Goal: Task Accomplishment & Management: Manage account settings

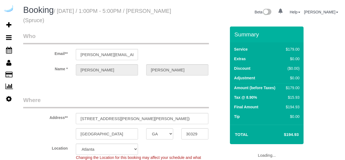
select select "GA"
select select "282"
select select "number:9"
select select "GA"
select select "282"
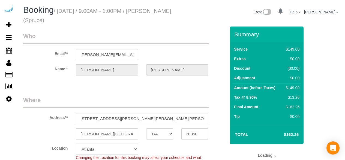
select select "number:9"
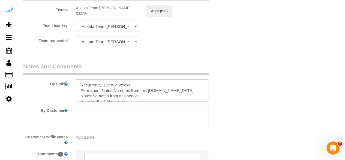
scroll to position [863, 0]
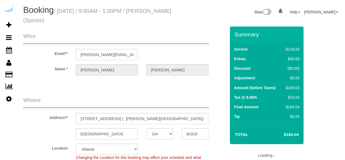
select select "GA"
select select "282"
select select "number:9"
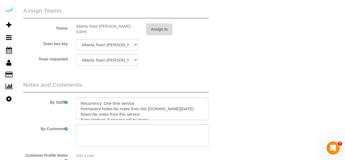
scroll to position [895, 0]
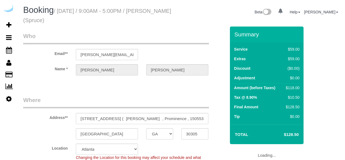
select select "GA"
select select "282"
select select "number:9"
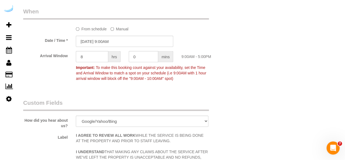
scroll to position [573, 0]
drag, startPoint x: 140, startPoint y: -13, endPoint x: 123, endPoint y: -24, distance: 20.3
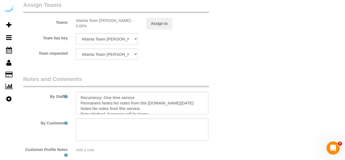
scroll to position [833, 0]
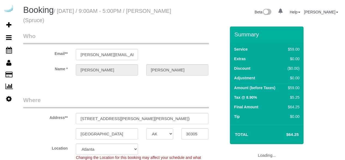
select select "[GEOGRAPHIC_DATA]"
select select "282"
select select "number:9"
select select "object:778"
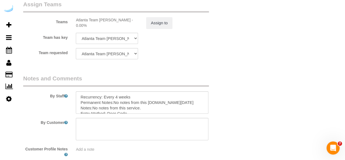
scroll to position [856, 0]
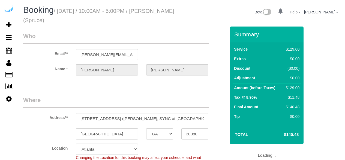
select select "GA"
select select "282"
select select "number:9"
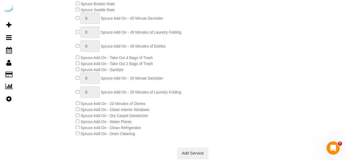
scroll to position [248, 0]
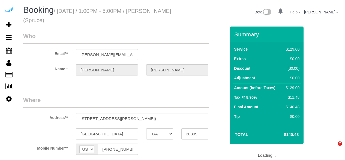
select select "GA"
select select "number:9"
select select "282"
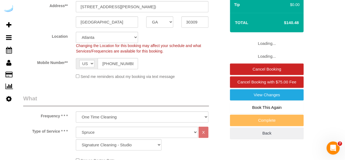
select select "object:774"
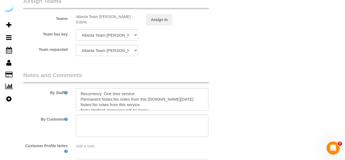
scroll to position [820, 0]
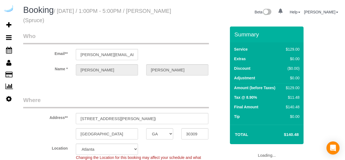
select select "GA"
select select "282"
select select "number:9"
select select "object:774"
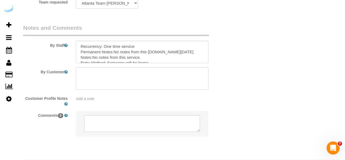
scroll to position [882, 0]
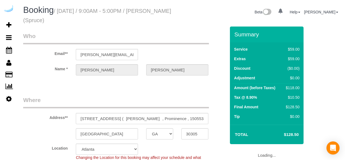
select select "GA"
select select "282"
select select "number:9"
select select "object:752"
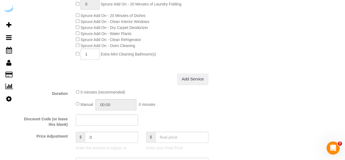
scroll to position [344, 0]
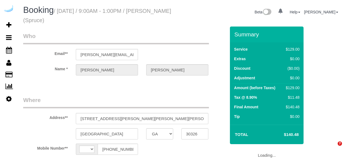
select select "GA"
select select "282"
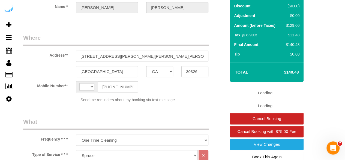
select select "number:9"
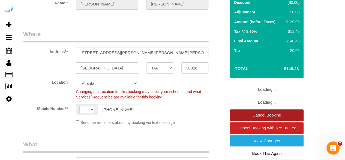
select select "object:779"
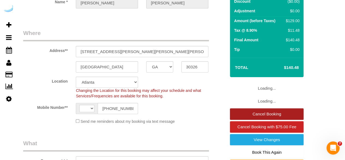
select select "string:[GEOGRAPHIC_DATA]"
click at [247, 113] on link "Cancel Booking" at bounding box center [267, 113] width 74 height 11
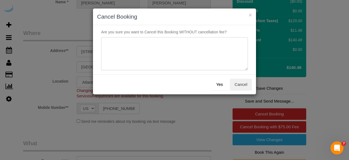
click at [201, 61] on textarea at bounding box center [174, 53] width 147 height 33
type textarea "Not on spruce."
drag, startPoint x: 217, startPoint y: 82, endPoint x: 216, endPoint y: 85, distance: 2.8
click at [216, 85] on button "Yes" at bounding box center [220, 84] width 16 height 11
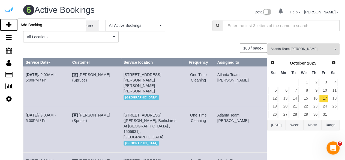
click at [8, 26] on icon at bounding box center [8, 25] width 5 height 7
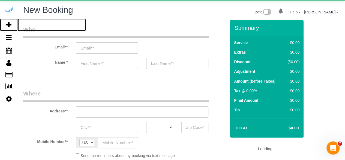
select select "number:9"
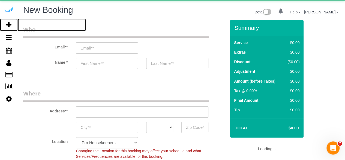
select select "object:1904"
select select "4"
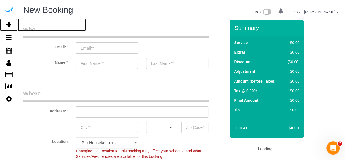
select select "object:2040"
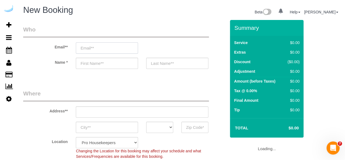
click at [109, 46] on input "email" at bounding box center [107, 47] width 62 height 11
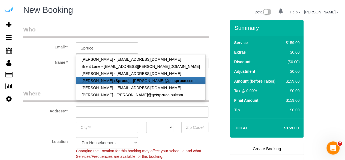
click at [130, 79] on link "Brandie Louck ( Spruce ) - brandie@get spruce .com" at bounding box center [140, 80] width 129 height 7
type input "[PERSON_NAME][EMAIL_ADDRESS][DOMAIN_NAME]"
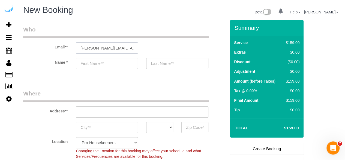
type input "[PERSON_NAME]"
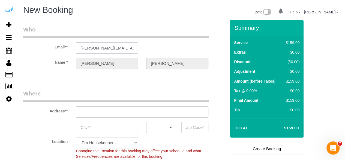
type input "3816 S Lamar Blvd"
type input "Austin"
select select "[GEOGRAPHIC_DATA]"
type input "78704"
click at [140, 110] on input "3816 S Lamar Blvd" at bounding box center [142, 111] width 133 height 11
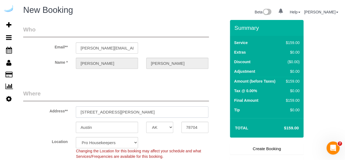
select select "9"
paste input "1455 Spring Rd SE, Smyrna, GA 30080"
type input "1455 Spring Rd SE, Smyrna, GA 30080"
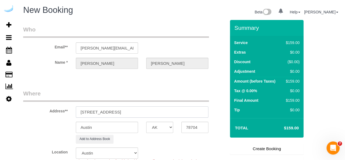
select select "object:2084"
drag, startPoint x: 140, startPoint y: 108, endPoint x: 175, endPoint y: 110, distance: 34.4
click at [174, 107] on input "1455 Spring Rd SE, Smyrna, GA 30080" at bounding box center [142, 111] width 133 height 11
type input "1455 Spring Rd SE, Smyrna, GA 30080"
click at [193, 127] on input "78704" at bounding box center [194, 126] width 27 height 11
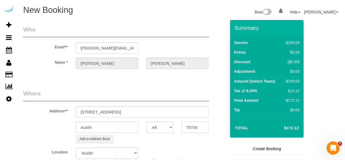
paste input "30080"
type input "30080"
click at [162, 131] on select "AK AL AR AZ CA CO CT DC DE FL GA HI IA ID IL IN KS KY LA MA MD ME MI MN MO MS M…" at bounding box center [159, 126] width 27 height 11
select select "8"
select select "object:2126"
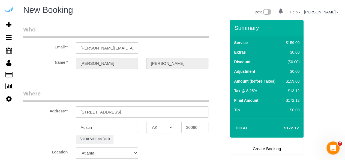
select select "GA"
click at [119, 130] on input "Austin" at bounding box center [107, 126] width 62 height 11
type input "Smyrna"
drag, startPoint x: 118, startPoint y: 110, endPoint x: 181, endPoint y: 106, distance: 62.8
click at [181, 106] on input "1455 Spring Rd SE, Smyrna, GA 30080" at bounding box center [142, 111] width 133 height 11
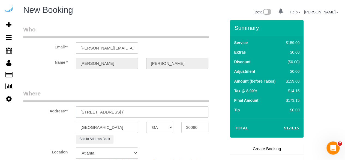
paste input "Alyssa Pentangelo"
paste input "SYNC at Jonquil"
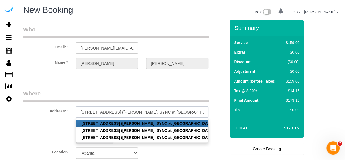
paste input "1506788"
type input "1455 Spring Rd SE, Unit 417 (Alyssa Pentangelo, SYNC at Jonquil , 1506788)"
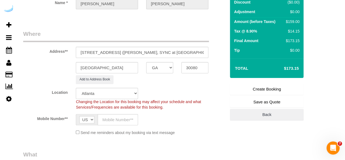
scroll to position [60, 0]
click at [116, 122] on input "text" at bounding box center [118, 118] width 40 height 11
type input "[PHONE_NUMBER]"
type input "Brandie Louck"
type input "[PHONE_NUMBER]"
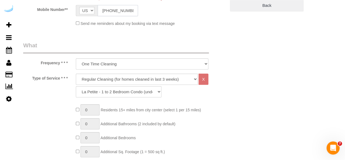
scroll to position [171, 0]
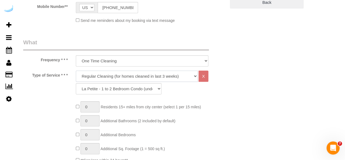
click at [114, 73] on select "Deep Cleaning (for homes that have not been cleaned in 3+ weeks) Spruce Regular…" at bounding box center [137, 75] width 122 height 11
select select "282"
click at [76, 70] on select "Deep Cleaning (for homes that have not been cleaned in 3+ weeks) Spruce Regular…" at bounding box center [137, 75] width 122 height 11
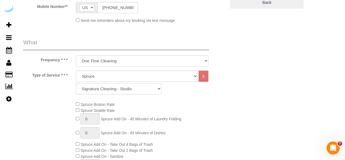
drag, startPoint x: 99, startPoint y: 86, endPoint x: 101, endPoint y: 83, distance: 3.9
click at [99, 86] on select "Signature Cleaning - Studio Signature Cleaning - 1 Bed 1 Bath Signature Cleanin…" at bounding box center [119, 88] width 86 height 11
select select "309"
click at [76, 83] on select "Signature Cleaning - Studio Signature Cleaning - 1 Bed 1 Bath Signature Cleanin…" at bounding box center [119, 88] width 86 height 11
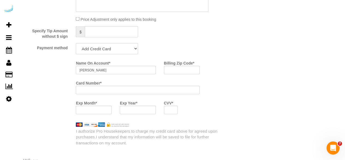
scroll to position [513, 0]
click at [118, 50] on select "Add Credit Card Cash Check Paypal" at bounding box center [107, 48] width 62 height 11
click at [76, 43] on select "Add Credit Card Cash Check Paypal" at bounding box center [107, 48] width 62 height 11
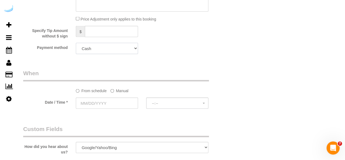
click at [123, 49] on select "Add Credit Card Cash Check Paypal" at bounding box center [107, 48] width 62 height 11
select select "string:check"
click at [76, 43] on select "Add Credit Card Cash Check Paypal" at bounding box center [107, 48] width 62 height 11
click at [123, 91] on label "Manual" at bounding box center [119, 89] width 18 height 7
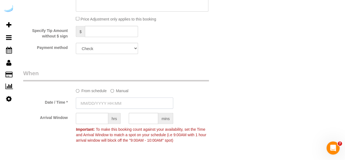
click at [118, 101] on input "text" at bounding box center [124, 102] width 97 height 11
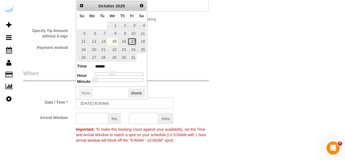
click at [131, 40] on link "17" at bounding box center [132, 41] width 9 height 7
type input "10/17/2025 9:00AM"
type input "******"
type input "10/17/2025 10:00AM"
type input "*******"
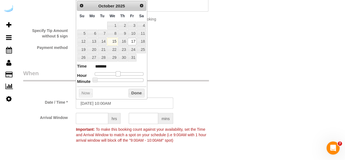
type input "10/17/2025 11:00AM"
type input "*******"
type input "10/17/2025 12:00PM"
type input "*******"
type input "[DATE] 1:00PM"
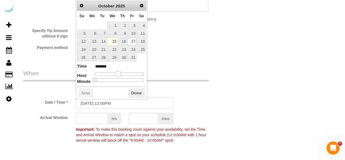
type input "******"
type input "10/17/2025 2:00PM"
type input "******"
type input "10/17/2025 3:00PM"
type input "******"
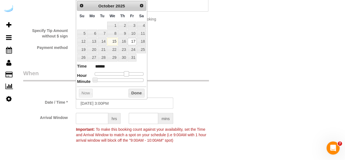
type input "10/17/2025 2:00PM"
type input "******"
type input "[DATE] 1:00PM"
type input "******"
drag, startPoint x: 110, startPoint y: 74, endPoint x: 122, endPoint y: 76, distance: 11.6
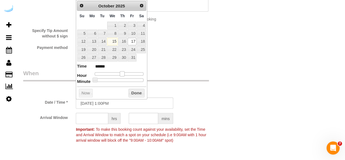
click at [122, 76] on dl "Time ****** Hour Minute Second Millisecond Microsecond Time Zone ***** ***** **…" at bounding box center [111, 72] width 69 height 19
click at [98, 119] on input "text" at bounding box center [92, 117] width 32 height 11
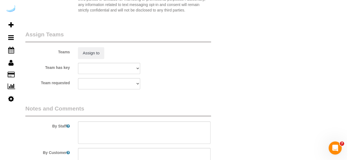
scroll to position [805, 0]
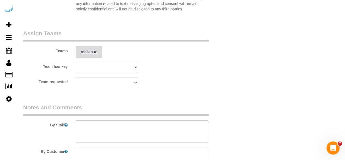
type input "4"
click at [85, 54] on button "Assign to" at bounding box center [89, 51] width 26 height 11
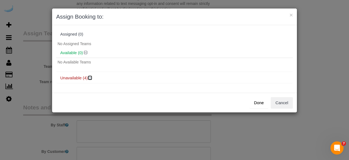
click at [91, 77] on icon at bounding box center [90, 78] width 3 height 4
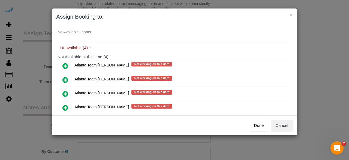
click at [64, 79] on icon at bounding box center [65, 79] width 6 height 7
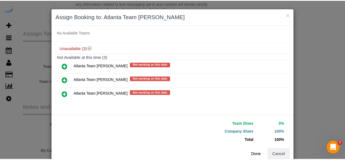
scroll to position [12, 0]
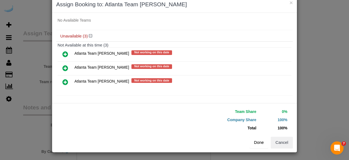
click at [251, 139] on button "Done" at bounding box center [259, 141] width 19 height 11
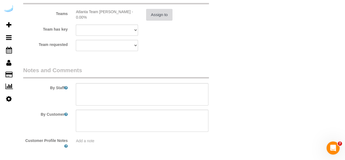
scroll to position [843, 0]
click at [147, 100] on textarea at bounding box center [142, 93] width 133 height 22
click at [171, 91] on textarea at bounding box center [142, 93] width 133 height 22
paste textarea "Permanent Notes:No notes from this customer.Today's Notes:No notes from this se…"
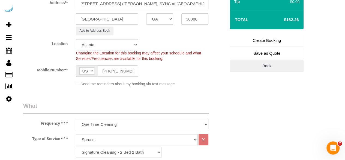
scroll to position [67, 0]
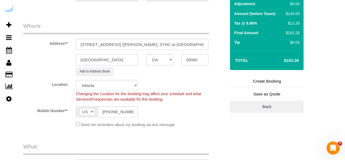
type textarea "Recurrency: One time service Permanent Notes:No notes from this customer.Today'…"
click at [278, 79] on link "Create Booking" at bounding box center [267, 80] width 74 height 11
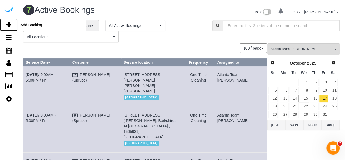
click at [8, 24] on icon at bounding box center [8, 25] width 5 height 7
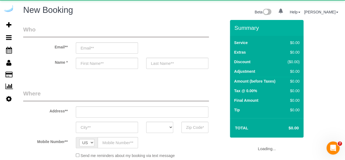
select select "4"
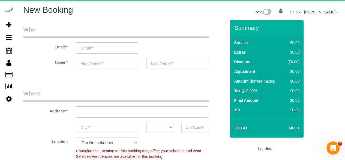
select select "object:3763"
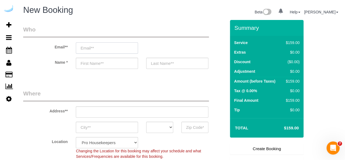
click at [127, 44] on input "email" at bounding box center [107, 47] width 62 height 11
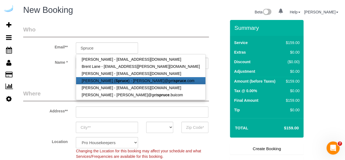
click at [127, 83] on link "Brandie Louck ( Spruce ) - brandie@get spruce .com" at bounding box center [140, 80] width 129 height 7
type input "[PERSON_NAME][EMAIL_ADDRESS][DOMAIN_NAME]"
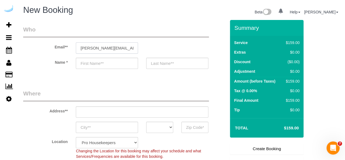
type input "[PERSON_NAME]"
click at [139, 114] on input "text" at bounding box center [142, 111] width 133 height 11
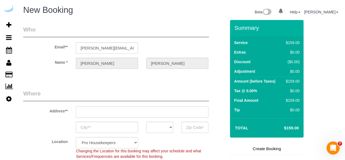
type input "3816 S Lamar Blvd"
type input "Austin"
select select "[GEOGRAPHIC_DATA]"
type input "78704"
select select "9"
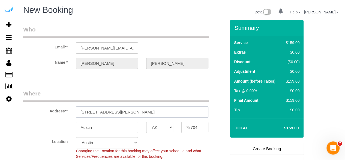
select select "object:3802"
paste input "6125 Roswell Rd, Atlanta, GA 30328"
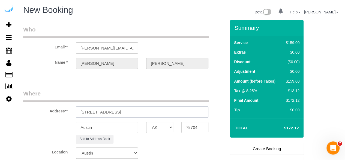
drag, startPoint x: 136, startPoint y: 112, endPoint x: 191, endPoint y: 112, distance: 55.1
click at [191, 112] on input "6125 Roswell Rd, Atlanta, GA 30328" at bounding box center [142, 111] width 133 height 11
type input "6125 Roswell Rd, Atlanta, GA 30328"
click at [197, 129] on input "78704" at bounding box center [194, 126] width 27 height 11
paste input "30328"
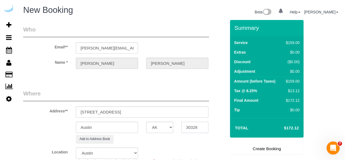
type input "30328"
click at [164, 126] on select "AK AL AR AZ CA CO CT DC DE FL GA HI IA ID IL IN KS KY LA MA MD ME MI MN MO MS M…" at bounding box center [159, 126] width 27 height 11
select select "8"
select select "GA"
click at [128, 124] on input "Austin" at bounding box center [107, 126] width 62 height 11
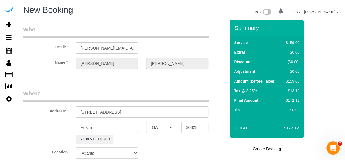
select select "object:3849"
type input "[GEOGRAPHIC_DATA]"
drag, startPoint x: 113, startPoint y: 110, endPoint x: 177, endPoint y: 110, distance: 63.8
click at [177, 110] on input "6125 Roswell Rd, Atlanta, GA 30328" at bounding box center [142, 111] width 133 height 11
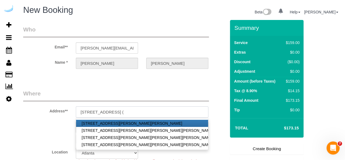
paste input "Mark Satisky"
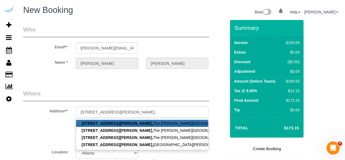
paste input "The Morgan Sandy Springs"
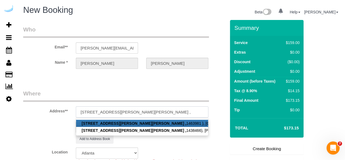
paste input "1492813"
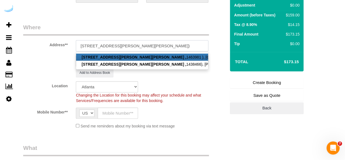
scroll to position [95, 0]
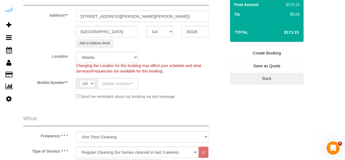
type input "6125 Roswell Rd, Building 553, Unit 553 (Mark Satisky, The Morgan Sandy Springs…"
click at [125, 83] on input "text" at bounding box center [118, 83] width 40 height 11
type input "[PHONE_NUMBER]"
type input "Brandie Louck"
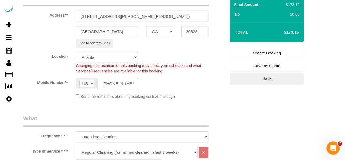
type input "[PHONE_NUMBER]"
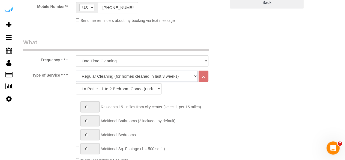
click at [127, 72] on select "Deep Cleaning (for homes that have not been cleaned in 3+ weeks) Spruce Regular…" at bounding box center [137, 75] width 122 height 11
select select "282"
click at [76, 70] on select "Deep Cleaning (for homes that have not been cleaned in 3+ weeks) Spruce Regular…" at bounding box center [137, 75] width 122 height 11
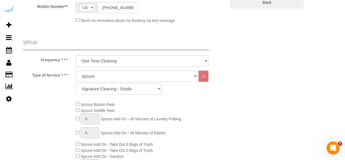
click at [122, 90] on select "Signature Cleaning - Studio Signature Cleaning - 1 Bed 1 Bath Signature Cleanin…" at bounding box center [119, 88] width 86 height 11
select select "312"
click at [76, 83] on select "Signature Cleaning - Studio Signature Cleaning - 1 Bed 1 Bath Signature Cleanin…" at bounding box center [119, 88] width 86 height 11
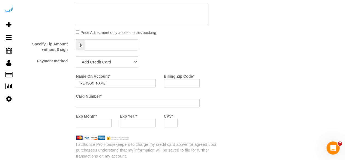
scroll to position [501, 0]
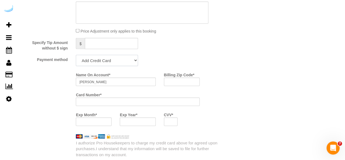
click at [110, 58] on select "Add Credit Card Cash Check Paypal" at bounding box center [107, 60] width 62 height 11
select select "string:check"
click at [76, 55] on select "Add Credit Card Cash Check Paypal" at bounding box center [107, 60] width 62 height 11
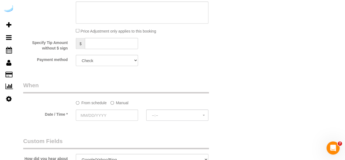
click at [122, 103] on label "Manual" at bounding box center [119, 101] width 18 height 7
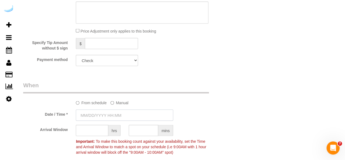
click at [119, 115] on input "text" at bounding box center [124, 114] width 97 height 11
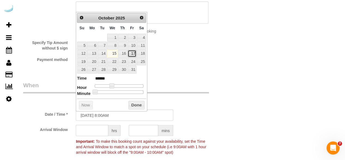
click at [131, 54] on link "17" at bounding box center [132, 53] width 9 height 7
click at [132, 50] on link "17" at bounding box center [132, 53] width 9 height 7
type input "10/17/2025 9:00AM"
type input "******"
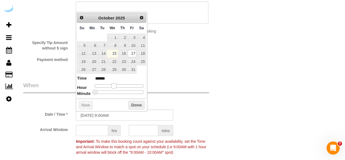
type input "10/17/2025 10:00AM"
type input "*******"
type input "10/17/2025 11:00AM"
type input "*******"
drag, startPoint x: 112, startPoint y: 84, endPoint x: 116, endPoint y: 85, distance: 4.2
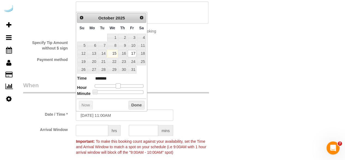
click at [116, 85] on span at bounding box center [118, 85] width 5 height 5
click at [118, 82] on dl "Time ******* Hour Minute Second Millisecond Microsecond Time Zone ***** ***** *…" at bounding box center [111, 84] width 69 height 19
type input "10/17/2025 10:00AM"
type input "*******"
click at [115, 84] on span at bounding box center [115, 85] width 5 height 5
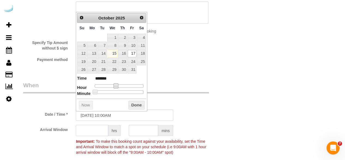
click at [93, 127] on input "text" at bounding box center [92, 129] width 32 height 11
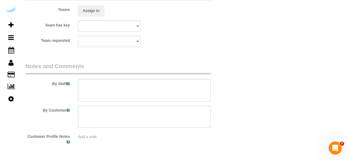
scroll to position [846, 0]
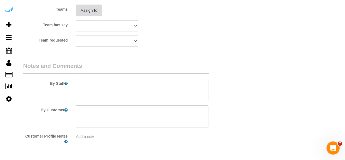
type input "7"
click at [86, 10] on button "Assign to" at bounding box center [89, 10] width 26 height 11
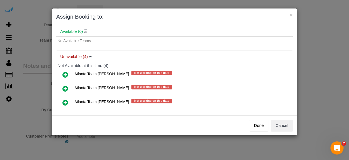
click at [63, 85] on icon at bounding box center [65, 88] width 6 height 7
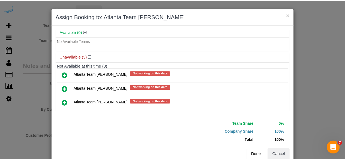
scroll to position [12, 0]
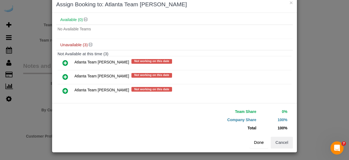
click at [256, 142] on button "Done" at bounding box center [259, 141] width 19 height 11
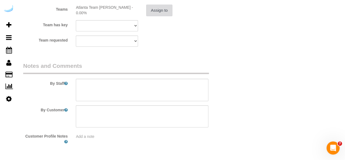
scroll to position [864, 0]
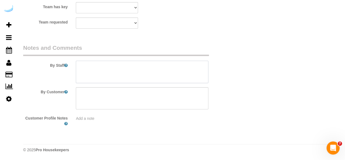
drag, startPoint x: 141, startPoint y: 70, endPoint x: 155, endPoint y: 35, distance: 37.9
click at [142, 68] on textarea at bounding box center [142, 72] width 133 height 22
click at [161, 72] on textarea at bounding box center [142, 72] width 133 height 22
paste textarea "Permanent Notes:No notes from this customer.Today's Notes:Please clean all surf…"
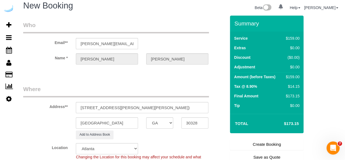
scroll to position [4, 0]
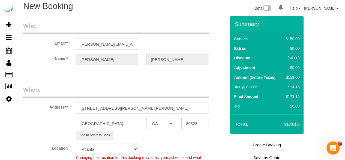
type textarea "Recurrency: One time service Permanent Notes:No notes from this customer.Today'…"
click at [275, 142] on link "Create Booking" at bounding box center [267, 144] width 74 height 11
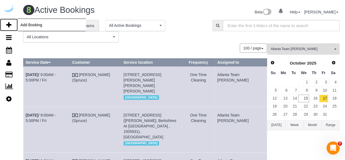
click at [9, 26] on icon at bounding box center [8, 25] width 5 height 7
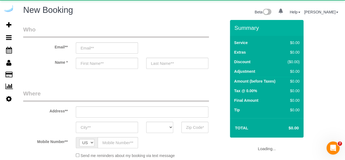
select select "object:5518"
select select "4"
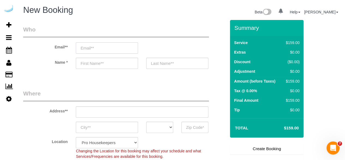
click at [120, 45] on input "email" at bounding box center [107, 47] width 62 height 11
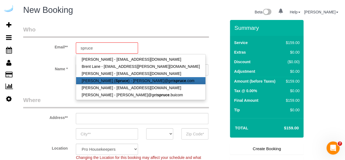
click at [109, 77] on link "Brandie Louck ( Spruce ) - brandie@get spruce .com" at bounding box center [140, 80] width 129 height 7
type input "[PERSON_NAME][EMAIL_ADDRESS][DOMAIN_NAME]"
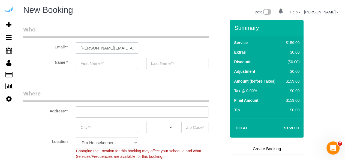
type input "[PERSON_NAME]"
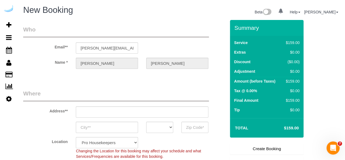
click at [137, 118] on sui-booking-address "Address** AK AL AR AZ CA CO CT DC DE FL GA HI IA ID IL IN KS KY LA MA MD ME MI …" at bounding box center [124, 110] width 203 height 43
type input "3816 S Lamar Blvd"
type input "Austin"
select select "[GEOGRAPHIC_DATA]"
type input "78704"
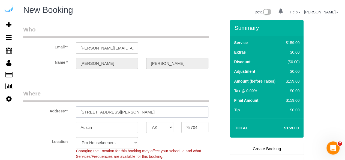
click at [140, 113] on input "3816 S Lamar Blvd" at bounding box center [142, 111] width 133 height 11
paste input "205 Cumberland Blvd SE, Atlanta, GA 30339"
type input "3205 Cumberland Blvd SE, Atlanta, GA 30339"
select select "9"
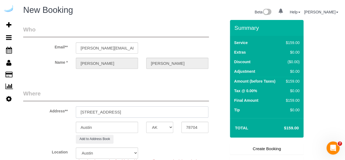
select select "object:5562"
drag, startPoint x: 152, startPoint y: 115, endPoint x: 208, endPoint y: 113, distance: 56.2
click at [206, 110] on input "3205 Cumberland Blvd SE, Atlanta, GA 30339" at bounding box center [142, 111] width 133 height 11
type input "3205 Cumberland Blvd SE, Atlanta, GA 30339"
click at [195, 127] on input "78704" at bounding box center [194, 126] width 27 height 11
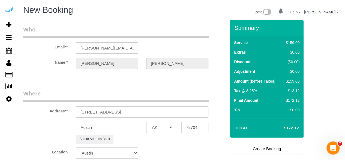
paste input "30339"
type input "30339"
click at [164, 127] on select "AK AL AR AZ CA CO CT DC DE FL GA HI IA ID IL IN KS KY LA MA MD ME MI MN MO MS M…" at bounding box center [159, 126] width 27 height 11
select select "8"
select select "object:5604"
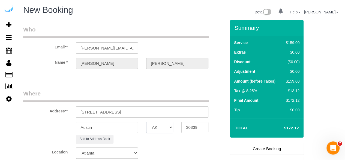
select select "GA"
click at [125, 127] on input "Austin" at bounding box center [107, 126] width 62 height 11
type input "[GEOGRAPHIC_DATA]"
drag, startPoint x: 131, startPoint y: 111, endPoint x: 235, endPoint y: 110, distance: 103.6
click at [235, 20] on form "Who Email** brandie@getspruce.com Name * Brandie Louck Where Address** 3205 Cum…" at bounding box center [181, 20] width 316 height 0
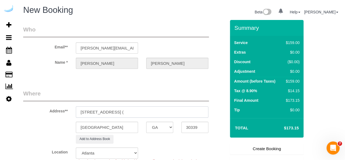
paste input "Kristina ward"
paste input "Vinings Lofts & Apartments"
paste input "1508340"
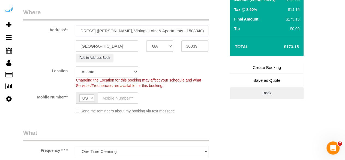
scroll to position [83, 0]
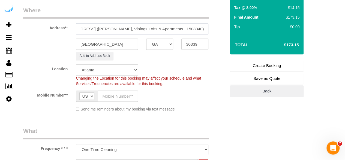
type input "3205 Cumberland Blvd SE, Unit 418 (Kristina ward, Vinings Lofts & Apartments , …"
click at [127, 92] on input "text" at bounding box center [118, 95] width 40 height 11
type input "[PHONE_NUMBER]"
type input "Brandie Louck"
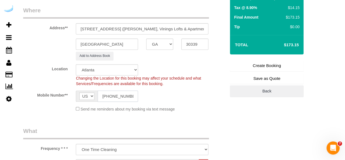
type input "[PHONE_NUMBER]"
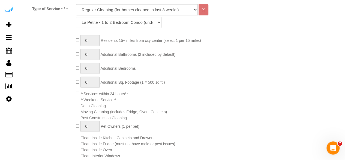
scroll to position [238, 0]
drag, startPoint x: 123, startPoint y: 8, endPoint x: 123, endPoint y: 12, distance: 4.4
click at [123, 8] on select "Deep Cleaning (for homes that have not been cleaned in 3+ weeks) Spruce Regular…" at bounding box center [137, 9] width 122 height 11
select select "282"
click at [76, 4] on select "Deep Cleaning (for homes that have not been cleaned in 3+ weeks) Spruce Regular…" at bounding box center [137, 9] width 122 height 11
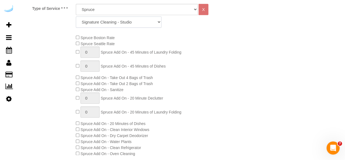
click at [127, 24] on select "Signature Cleaning - Studio Signature Cleaning - 1 Bed 1 Bath Signature Cleanin…" at bounding box center [119, 21] width 86 height 11
select select "304"
click at [76, 16] on select "Signature Cleaning - Studio Signature Cleaning - 1 Bed 1 Bath Signature Cleanin…" at bounding box center [119, 21] width 86 height 11
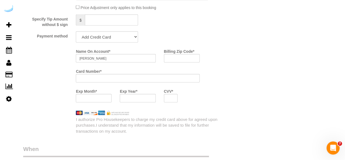
scroll to position [525, 0]
click at [121, 38] on select "Add Credit Card Cash Check Paypal" at bounding box center [107, 36] width 62 height 11
select select "string:check"
click at [76, 32] on select "Add Credit Card Cash Check Paypal" at bounding box center [107, 36] width 62 height 11
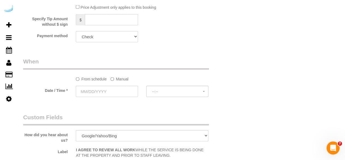
click at [121, 81] on label "Manual" at bounding box center [119, 77] width 18 height 7
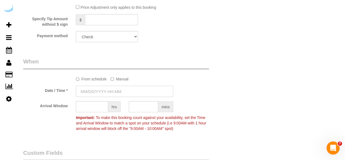
click at [118, 90] on input "text" at bounding box center [124, 91] width 97 height 11
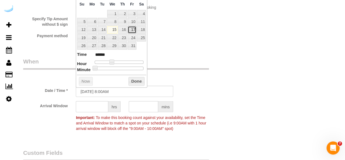
click at [131, 30] on link "17" at bounding box center [132, 29] width 9 height 7
type input "10/17/2025 9:00AM"
type input "******"
click at [113, 60] on span at bounding box center [113, 61] width 5 height 5
click at [99, 107] on input "text" at bounding box center [92, 106] width 32 height 11
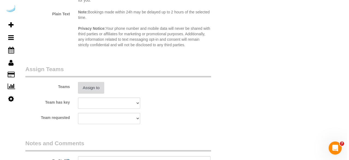
scroll to position [770, 0]
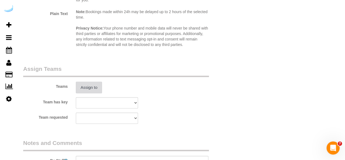
type input "8"
click at [94, 90] on button "Assign to" at bounding box center [89, 87] width 26 height 11
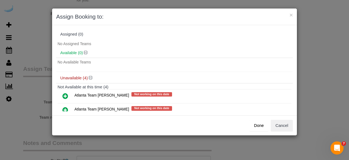
scroll to position [17, 0]
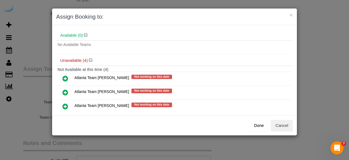
click at [63, 91] on icon at bounding box center [65, 92] width 6 height 7
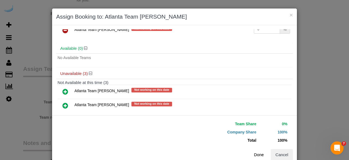
scroll to position [12, 0]
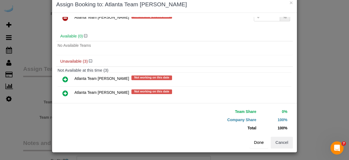
click at [253, 139] on button "Done" at bounding box center [259, 141] width 19 height 11
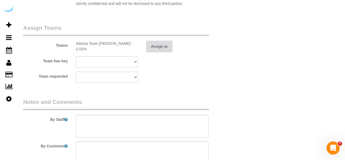
scroll to position [811, 0]
click at [139, 126] on textarea at bounding box center [142, 125] width 133 height 22
paste textarea "Permanent Notes:No notes from this customer.Today's Notes:No notes from this se…"
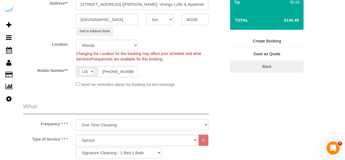
scroll to position [111, 0]
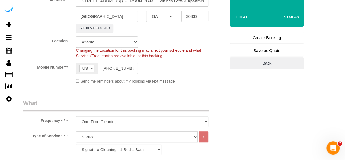
type textarea "Recurrency: One time service Permanent Notes:No notes from this customer.Today'…"
click at [264, 36] on link "Create Booking" at bounding box center [267, 37] width 74 height 11
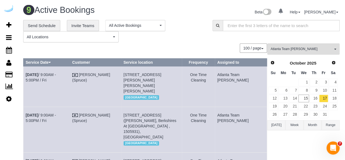
scroll to position [120, 0]
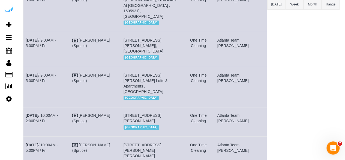
drag, startPoint x: 248, startPoint y: 88, endPoint x: 25, endPoint y: 77, distance: 223.0
click at [25, 77] on tr "Oct 17th / 9:00AM - 5:00PM / Fri Brandie Louck (Spruce) 3205 Cumberland Blvd Se…" at bounding box center [145, 87] width 244 height 40
copy tr "Oct 17th / 9:00AM - 5:00PM / Fri Brandie Louck (Spruce) 3205 Cumberland Blvd Se…"
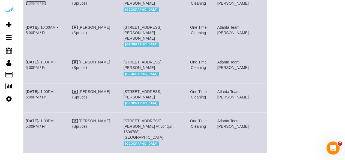
scroll to position [158, 0]
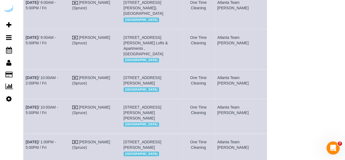
drag, startPoint x: 253, startPoint y: 126, endPoint x: 25, endPoint y: 118, distance: 227.5
click at [25, 118] on tr "Oct 17th / 10:00AM - 5:00PM / Fri Brandie Louck (Spruce) 6125 Roswell Rd, Build…" at bounding box center [145, 115] width 244 height 35
copy tr "Oct 17th / 10:00AM - 5:00PM / Fri Brandie Louck (Spruce) 6125 Roswell Rd, Build…"
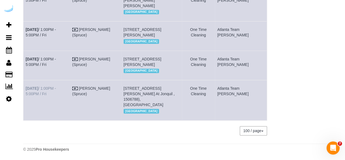
drag, startPoint x: 250, startPoint y: 94, endPoint x: 26, endPoint y: 90, distance: 224.2
click at [26, 90] on tr "Oct 17th / 1:00PM - 5:00PM / Fri Brandie Louck (Spruce) 1455 Spring Rd Se, Unit…" at bounding box center [145, 100] width 244 height 40
copy tr "Oct 17th / 1:00PM - 5:00PM / Fri Brandie Louck (Spruce) 1455 Spring Rd Se, Unit…"
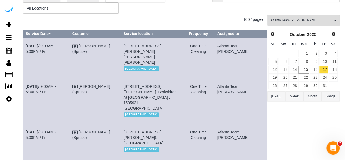
scroll to position [0, 0]
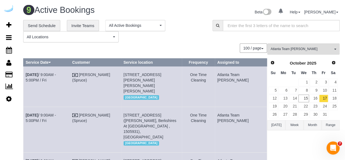
click at [200, 42] on div "**********" at bounding box center [113, 31] width 181 height 23
click at [280, 45] on button "Atlanta Team Eliane All Teams" at bounding box center [303, 48] width 72 height 11
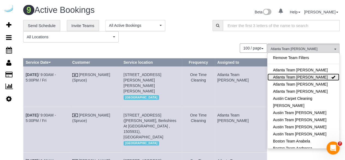
click at [305, 77] on link "Atlanta Team [PERSON_NAME]" at bounding box center [303, 76] width 72 height 7
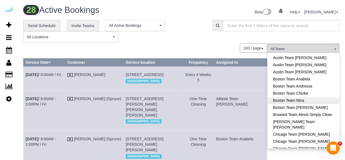
scroll to position [61, 0]
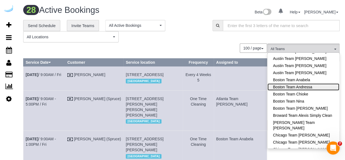
click at [312, 88] on link "Boston Team Andressa" at bounding box center [303, 86] width 72 height 7
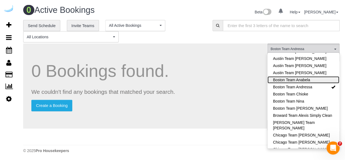
click at [312, 80] on link "Boston Team Anabela" at bounding box center [303, 79] width 72 height 7
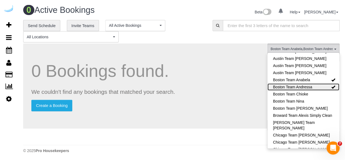
click at [315, 85] on link "Boston Team Andressa" at bounding box center [303, 86] width 72 height 7
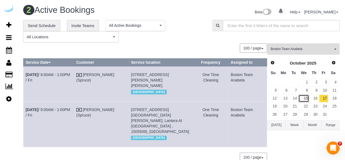
click at [301, 96] on link "15" at bounding box center [303, 97] width 10 height 7
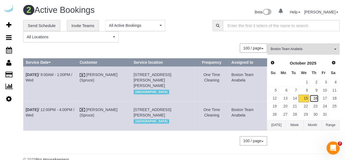
click at [315, 98] on link "16" at bounding box center [313, 97] width 9 height 7
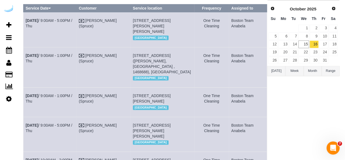
scroll to position [161, 0]
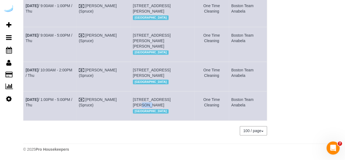
drag, startPoint x: 172, startPoint y: 109, endPoint x: 163, endPoint y: 108, distance: 8.8
click at [163, 107] on span "9 Bay Dr, Building 0439, Unit 0439 (Jonathan Telusma, Prynne Hills , 1469883), …" at bounding box center [152, 102] width 38 height 10
copy span "0439"
drag, startPoint x: 65, startPoint y: 109, endPoint x: 65, endPoint y: 92, distance: 17.7
click at [65, 107] on link "Oct 16th / 1:00PM - 5:00PM / Thu" at bounding box center [49, 102] width 47 height 10
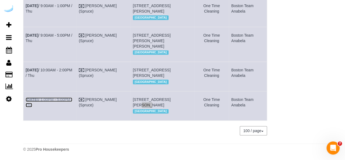
scroll to position [0, 0]
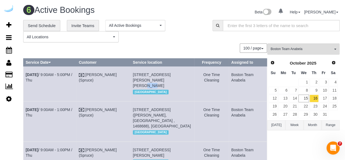
drag, startPoint x: 140, startPoint y: 80, endPoint x: 132, endPoint y: 80, distance: 8.5
click at [133, 80] on span "72 Staniford St, Building 1, Unit 2616 ( Tatum Kalt, Towers At Longfellow , 150…" at bounding box center [152, 79] width 38 height 15
copy span "2616"
click at [68, 73] on link "Oct 16th / 9:00AM - 5:00PM / Thu" at bounding box center [49, 77] width 47 height 10
drag, startPoint x: 250, startPoint y: 83, endPoint x: 26, endPoint y: 74, distance: 224.1
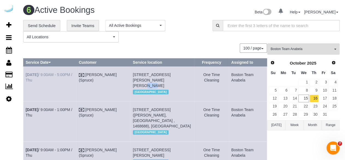
click at [26, 74] on tr "Oct 16th / 9:00AM - 5:00PM / Thu Brandie Louck (Spruce) 72 Staniford St, Buildi…" at bounding box center [145, 83] width 244 height 35
copy tr "Oct 16th / 9:00AM - 5:00PM / Thu Brandie Louck (Spruce) 72 Staniford St, Buildi…"
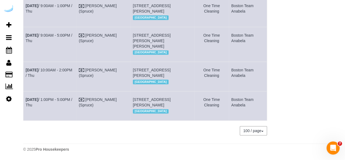
scroll to position [182, 0]
drag, startPoint x: 249, startPoint y: 101, endPoint x: 23, endPoint y: 90, distance: 225.8
click at [23, 91] on tr "Oct 16th / 1:00PM - 5:00PM / Thu Brandie Louck (Spruce) 9 Bay Dr, Building 0439…" at bounding box center [145, 105] width 244 height 29
copy tr "Oct 16th / 1:00PM - 5:00PM / Thu Brandie Louck (Spruce) 9 Bay Dr, Building 0439…"
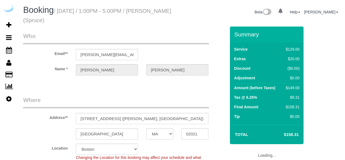
select select "MA"
select select "282"
select select "number:9"
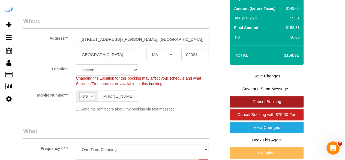
click at [268, 101] on link "Cancel Booking" at bounding box center [267, 101] width 74 height 11
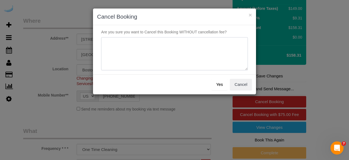
click at [192, 52] on textarea at bounding box center [174, 53] width 147 height 33
type textarea "Not on spruce."
drag, startPoint x: 226, startPoint y: 84, endPoint x: 218, endPoint y: 82, distance: 7.9
click at [225, 84] on button "Yes" at bounding box center [220, 84] width 16 height 11
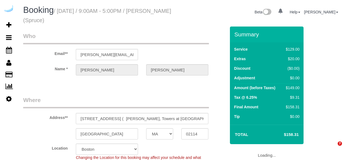
select select "MA"
select select "282"
select select "number:9"
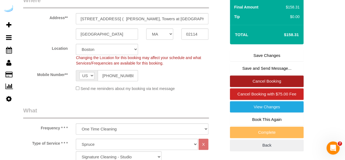
scroll to position [100, 0]
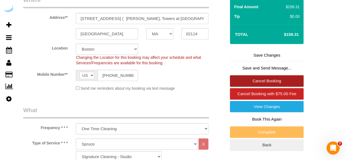
click at [267, 80] on link "Cancel Booking" at bounding box center [267, 80] width 74 height 11
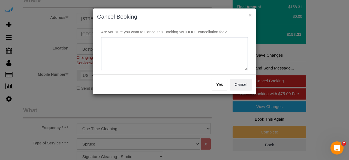
click at [220, 40] on textarea at bounding box center [174, 53] width 147 height 33
paste textarea "Not on spruce."
type textarea "Not on spruce."
click at [219, 85] on button "Yes" at bounding box center [220, 84] width 16 height 11
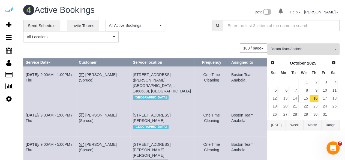
drag, startPoint x: 57, startPoint y: 111, endPoint x: 59, endPoint y: 116, distance: 5.7
click at [59, 116] on td "[DATE] 9:00AM - 1:00PM / Thu" at bounding box center [49, 120] width 53 height 29
drag, startPoint x: 59, startPoint y: 115, endPoint x: 61, endPoint y: 107, distance: 7.8
click at [60, 115] on link "Oct 16th / 9:00AM - 1:00PM / Thu" at bounding box center [49, 118] width 47 height 10
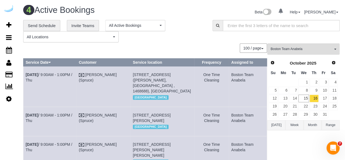
scroll to position [86, 0]
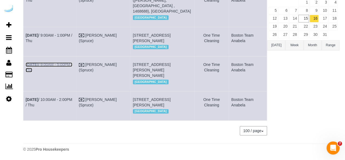
click at [61, 68] on link "Oct 16th / 9:00AM - 5:00PM / Thu" at bounding box center [49, 67] width 47 height 10
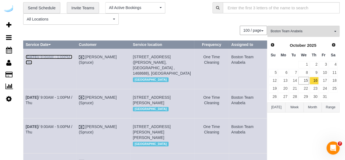
click at [66, 55] on link "Oct 16th / 9:00AM - 1:00PM / Thu" at bounding box center [49, 60] width 47 height 10
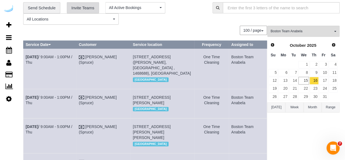
scroll to position [101, 0]
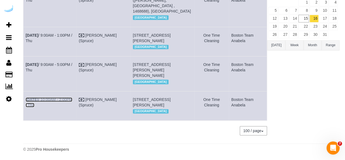
click at [70, 97] on link "Oct 16th / 10:00AM - 2:00PM / Thu" at bounding box center [49, 102] width 47 height 10
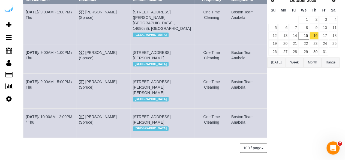
scroll to position [61, 0]
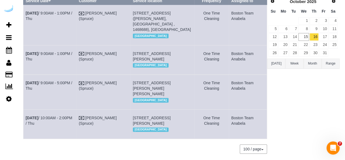
drag, startPoint x: 248, startPoint y: 115, endPoint x: 25, endPoint y: 14, distance: 245.3
click at [25, 14] on tbody "Oct 16th / 9:00AM - 1:00PM / Thu Brandie Louck (Spruce) 161 S Huntington Ave, B…" at bounding box center [145, 72] width 244 height 134
copy tbody "Oct 16th / 9:00AM - 1:00PM / Thu Brandie Louck (Spruce) 161 S Huntington Ave, B…"
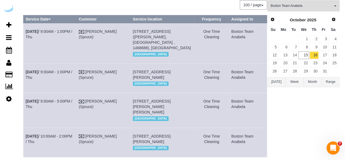
scroll to position [43, 0]
click at [323, 56] on link "17" at bounding box center [323, 55] width 9 height 7
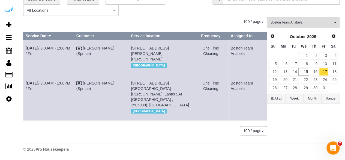
scroll to position [26, 0]
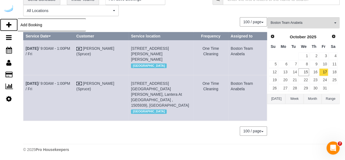
click at [10, 24] on icon at bounding box center [8, 25] width 5 height 7
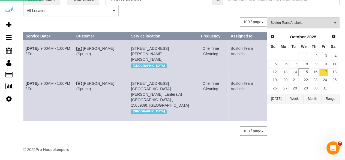
select select "number:9"
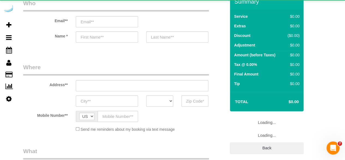
select select "4"
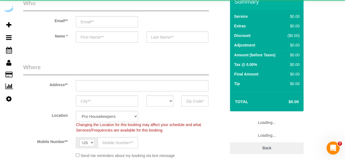
select select "object:2036"
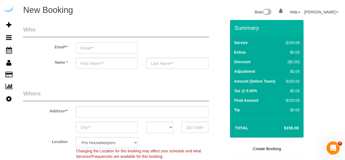
click at [113, 44] on input "email" at bounding box center [107, 47] width 62 height 11
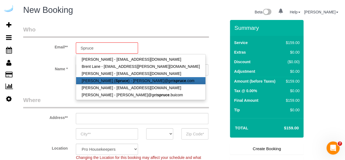
click at [138, 79] on link "Brandie Louck ( Spruce ) - brandie@get spruce .com" at bounding box center [140, 80] width 129 height 7
type input "[PERSON_NAME][EMAIL_ADDRESS][DOMAIN_NAME]"
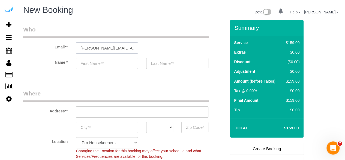
type input "[PERSON_NAME]"
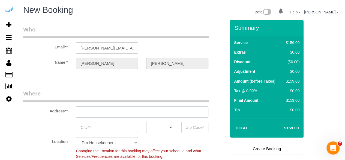
click at [127, 110] on input "text" at bounding box center [142, 111] width 133 height 11
type input "3816 S Lamar Blvd"
type input "Austin"
select select "[GEOGRAPHIC_DATA]"
type input "78704"
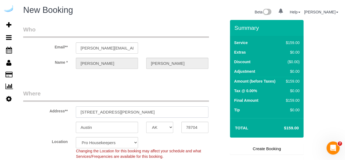
paste input "100 Heard St, Chelsea, MA 02150"
type input "100 Heard St, Chelsea, MA 02150"
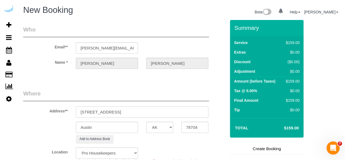
select select "9"
select select "object:2080"
drag, startPoint x: 130, startPoint y: 111, endPoint x: 177, endPoint y: 110, distance: 46.9
click at [175, 110] on input "100 Heard St, Chelsea, MA 02150" at bounding box center [142, 111] width 133 height 11
type input "100 Heard St, Chelsea, MA 02150"
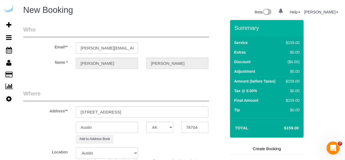
click at [187, 122] on input "78704" at bounding box center [194, 126] width 27 height 11
paste input "02150"
type input "02150"
click at [162, 127] on select "AK AL AR AZ CA CO CT DC DE FL GA HI IA ID IL IN KS KY LA MA MD ME MI MN MO MS M…" at bounding box center [159, 126] width 27 height 11
select select "7"
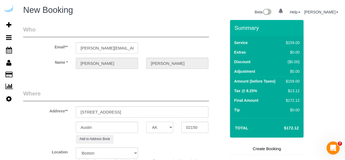
select select "MA"
click at [146, 121] on select "AK AL AR AZ CA CO CT DC DE FL GA HI IA ID IL IN KS KY LA MA MD ME MI MN MO MS M…" at bounding box center [159, 126] width 27 height 11
select select "object:2122"
click at [111, 126] on input "Austin" at bounding box center [107, 126] width 62 height 11
type input "Chelsea"
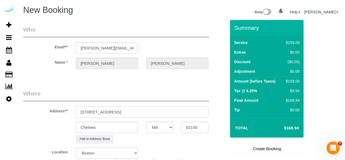
drag, startPoint x: 107, startPoint y: 112, endPoint x: 174, endPoint y: 111, distance: 66.5
click at [174, 112] on input "100 Heard St, Chelsea, MA 02150" at bounding box center [142, 111] width 133 height 11
paste input "150-340"
paste input "Mohammed Malik"
paste input "One North of Boston"
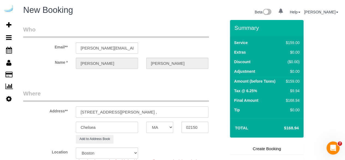
paste input "1480452"
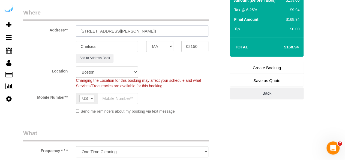
scroll to position [82, 0]
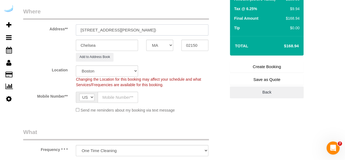
type input "100 Heard St, Building 150, Unit 150-340 ( Mohammed Malik, One North of Boston …"
click at [104, 95] on input "text" at bounding box center [118, 96] width 40 height 11
type input "[PHONE_NUMBER]"
type input "Brandie Louck"
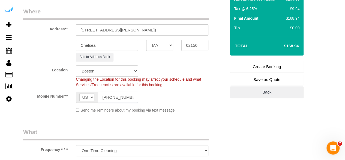
type input "[PHONE_NUMBER]"
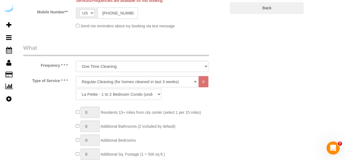
scroll to position [169, 0]
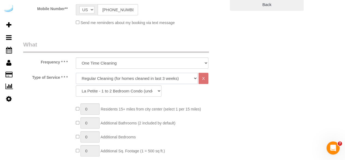
drag, startPoint x: 121, startPoint y: 79, endPoint x: 119, endPoint y: 83, distance: 4.4
click at [121, 79] on select "Deep Cleaning (for homes that have not been cleaned in 3+ weeks) Spruce Regular…" at bounding box center [137, 78] width 122 height 11
select select "282"
click at [76, 73] on select "Deep Cleaning (for homes that have not been cleaned in 3+ weeks) Spruce Regular…" at bounding box center [137, 78] width 122 height 11
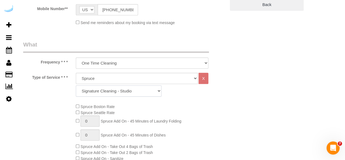
click at [127, 90] on select "Signature Cleaning - Studio Signature Cleaning - 1 Bed 1 Bath Signature Cleanin…" at bounding box center [119, 90] width 86 height 11
select select "304"
click at [76, 85] on select "Signature Cleaning - Studio Signature Cleaning - 1 Bed 1 Bath Signature Cleanin…" at bounding box center [119, 90] width 86 height 11
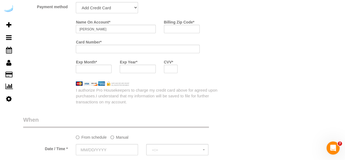
scroll to position [549, 0]
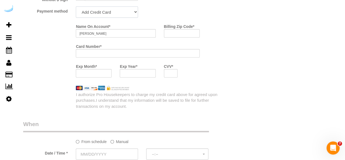
drag, startPoint x: 109, startPoint y: 10, endPoint x: 112, endPoint y: 17, distance: 8.1
click at [109, 10] on select "Add Credit Card Cash Check Paypal" at bounding box center [107, 12] width 62 height 11
select select "string:check"
click at [76, 7] on select "Add Credit Card Cash Check Paypal" at bounding box center [107, 12] width 62 height 11
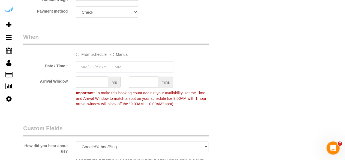
click at [111, 64] on input "text" at bounding box center [124, 66] width 97 height 11
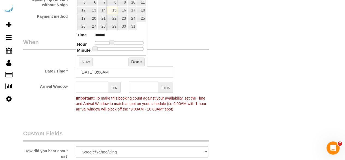
scroll to position [544, 0]
click at [131, 11] on link "17" at bounding box center [132, 10] width 9 height 7
type input "[DATE] 9:00AM"
type input "******"
type input "[DATE] 10:00AM"
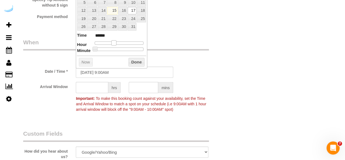
type input "*******"
drag, startPoint x: 111, startPoint y: 41, endPoint x: 116, endPoint y: 42, distance: 5.2
click at [116, 42] on span at bounding box center [115, 42] width 5 height 5
click at [102, 85] on input "text" at bounding box center [92, 87] width 32 height 11
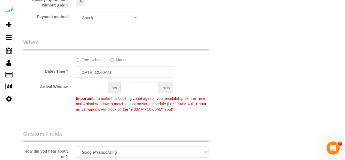
type input "5"
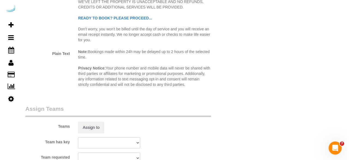
scroll to position [730, 0]
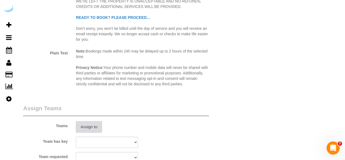
type input "6"
click at [97, 131] on button "Assign to" at bounding box center [89, 126] width 26 height 11
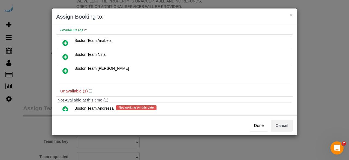
scroll to position [23, 0]
click at [67, 41] on icon at bounding box center [65, 42] width 6 height 7
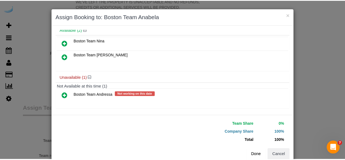
scroll to position [37, 0]
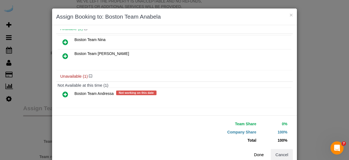
click at [261, 152] on button "Done" at bounding box center [259, 154] width 19 height 11
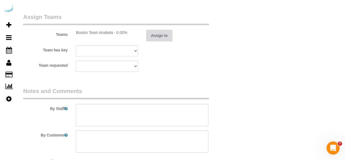
scroll to position [835, 0]
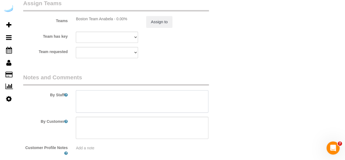
click at [137, 100] on textarea at bounding box center [142, 101] width 133 height 22
click at [133, 98] on textarea at bounding box center [142, 101] width 133 height 22
paste textarea "Permanent Notes:150 Heard St building, 3rd floor, apartment number 340.Today's …"
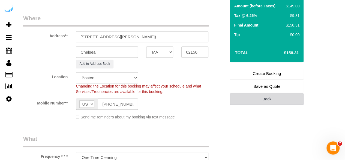
scroll to position [75, 0]
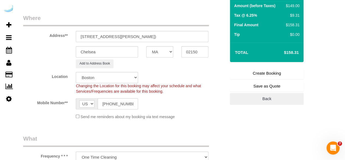
type textarea "Redo Recurrency: One time service Permanent Notes:150 Heard St building, 3rd fl…"
click at [266, 67] on div "Summary Service $129.00 Extras $20.00 Discount ($0.00) Adjustment $0.00 Amount …" at bounding box center [267, 25] width 74 height 160
click at [266, 72] on link "Create Booking" at bounding box center [267, 72] width 74 height 11
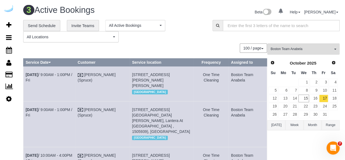
scroll to position [66, 0]
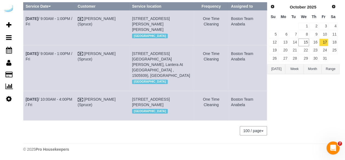
drag, startPoint x: 250, startPoint y: 100, endPoint x: 26, endPoint y: 91, distance: 223.8
click at [26, 91] on tr "Oct 17th / 10:00AM - 4:00PM / Fri Brandie Louck (Spruce) 100 Heard St, Building…" at bounding box center [145, 105] width 244 height 29
copy tr "Oct 17th / 10:00AM - 4:00PM / Fri Brandie Louck (Spruce) 100 Heard St, Building…"
click at [73, 91] on td "Oct 17th / 10:00AM - 4:00PM / Fri" at bounding box center [49, 105] width 52 height 29
click at [72, 97] on link "Oct 17th / 10:00AM - 4:00PM / Fri" at bounding box center [49, 102] width 47 height 10
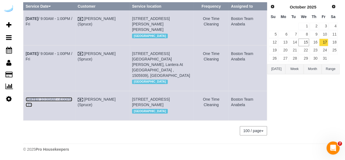
scroll to position [0, 0]
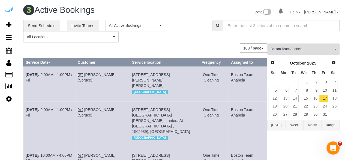
click at [306, 50] on span "Boston Team Anabela" at bounding box center [301, 49] width 62 height 5
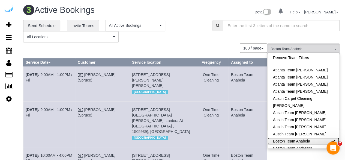
click at [308, 142] on link "Boston Team Anabela" at bounding box center [303, 140] width 72 height 7
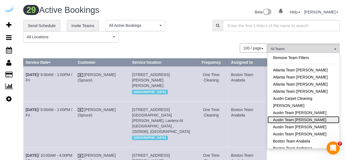
click at [306, 120] on link "Austin Team [PERSON_NAME]" at bounding box center [303, 119] width 72 height 7
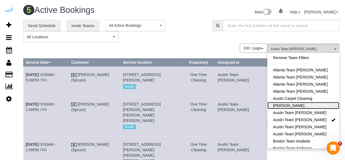
click at [288, 108] on link "[PERSON_NAME]" at bounding box center [303, 105] width 72 height 7
click at [305, 106] on link "[PERSON_NAME]" at bounding box center [303, 105] width 72 height 7
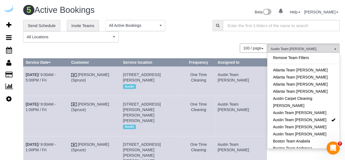
click at [205, 36] on div "**********" at bounding box center [113, 31] width 189 height 23
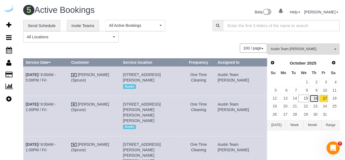
click at [317, 98] on link "16" at bounding box center [313, 97] width 9 height 7
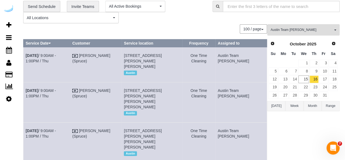
scroll to position [19, 0]
click at [56, 128] on link "[DATE] 9:00AM - 1:00PM / Thu" at bounding box center [41, 133] width 30 height 10
click at [56, 95] on link "[DATE] 9:00AM - 1:00PM / Thu" at bounding box center [41, 93] width 30 height 10
click at [56, 54] on link "[DATE] 9:00AM - 1:00PM / Thu" at bounding box center [41, 58] width 30 height 10
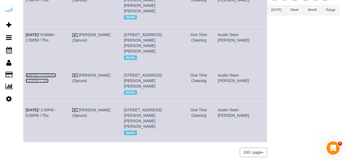
click at [56, 73] on link "[DATE] 9:00AM - 1:00PM / Thu" at bounding box center [41, 78] width 30 height 10
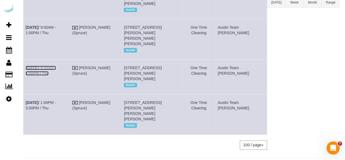
scroll to position [122, 0]
drag, startPoint x: 149, startPoint y: 102, endPoint x: 139, endPoint y: 103, distance: 9.6
click at [139, 103] on span "7500 W Slaughter Ln, Building 9, Unit 9211 ( Lily Chapin, The Saint Mary , 1491…" at bounding box center [143, 110] width 38 height 21
copy span "9211"
click at [56, 100] on link "Oct 16th / 1:00PM - 5:00PM / Thu" at bounding box center [41, 105] width 30 height 10
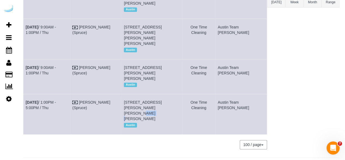
drag, startPoint x: 247, startPoint y: 104, endPoint x: 23, endPoint y: 98, distance: 224.0
click at [23, 98] on tr "Oct 16th / 1:00PM - 5:00PM / Thu Brandie Louck (Spruce) 7500 W Slaughter Ln, Bu…" at bounding box center [145, 114] width 244 height 40
copy tr "Oct 16th / 1:00PM - 5:00PM / Thu Brandie Louck (Spruce) 7500 W Slaughter Ln, Bu…"
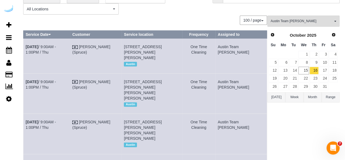
scroll to position [22, 0]
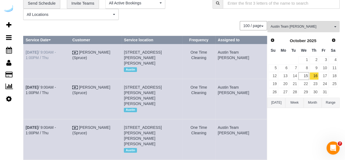
drag, startPoint x: 253, startPoint y: 70, endPoint x: 26, endPoint y: 53, distance: 227.5
click at [26, 53] on tbody "Oct 16th / 9:00AM - 1:00PM / Thu Brandie Louck (Spruce) 1221 S Congress Ave, Bu…" at bounding box center [145, 139] width 244 height 190
copy tbody "Oct 16th / 9:00AM - 1:00PM / Thu Brandie Louck (Spruce) 1221 S Congress Ave, Bu…"
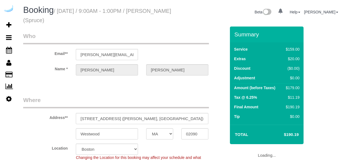
select select "MA"
select select "number:9"
select select "282"
select select "object:779"
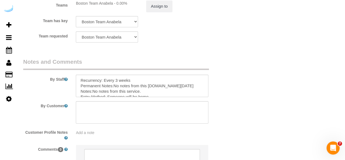
scroll to position [847, 0]
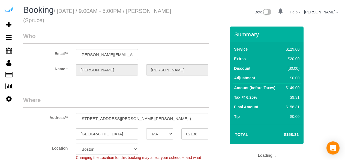
select select "MA"
select select "282"
select select "number:9"
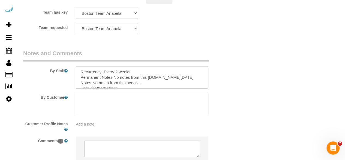
scroll to position [861, 0]
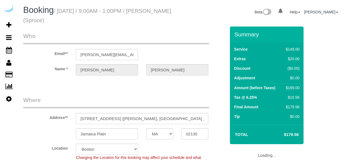
select select "MA"
select select "282"
select select "number:9"
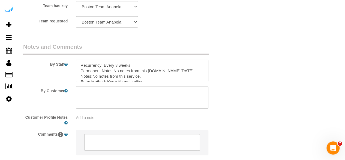
scroll to position [862, 0]
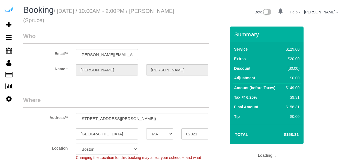
select select "MA"
select select "282"
select select "number:9"
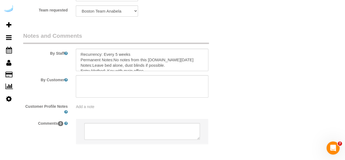
scroll to position [883, 0]
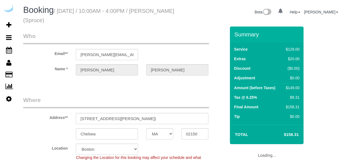
select select "MA"
select select "number:9"
select select "string:[GEOGRAPHIC_DATA]"
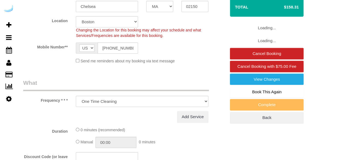
select select "object:702"
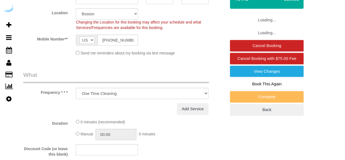
select select "282"
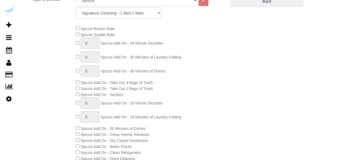
scroll to position [245, 0]
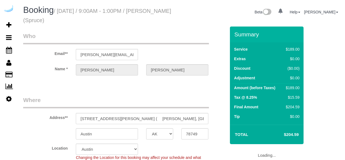
select select "[GEOGRAPHIC_DATA]"
select select "282"
select select "number:9"
select select "object:794"
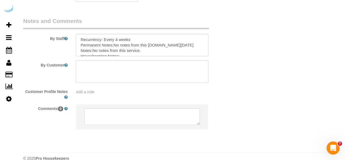
scroll to position [16, 0]
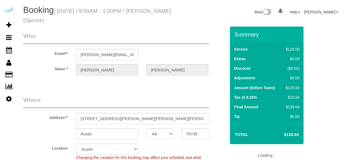
select select "[GEOGRAPHIC_DATA]"
select select "282"
select select "number:9"
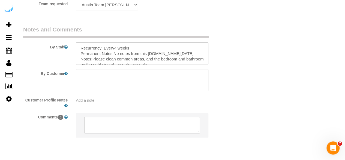
scroll to position [895, 0]
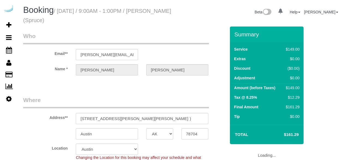
select select "[GEOGRAPHIC_DATA]"
select select "number:9"
select select "object:794"
select select "282"
select select "[GEOGRAPHIC_DATA]"
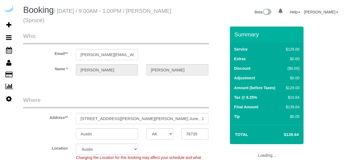
select select "282"
select select "number:9"
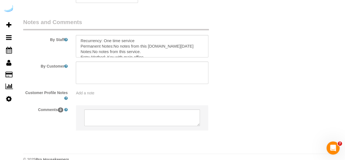
scroll to position [895, 0]
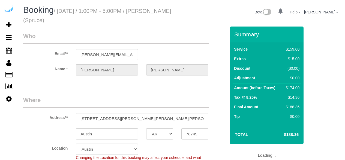
select select "[GEOGRAPHIC_DATA]"
select select "282"
select select "number:9"
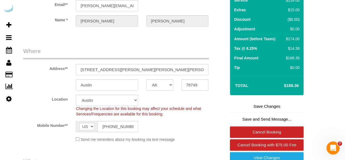
scroll to position [49, 0]
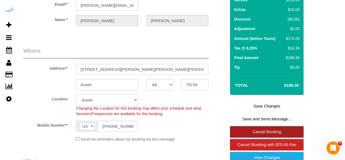
click at [259, 128] on link "Cancel Booking" at bounding box center [267, 131] width 74 height 11
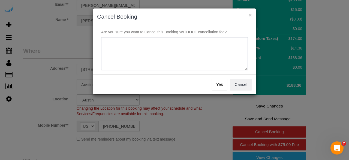
click at [168, 45] on textarea at bounding box center [174, 53] width 147 height 33
type textarea "Not on spruce."
click at [221, 83] on button "Yes" at bounding box center [220, 84] width 16 height 11
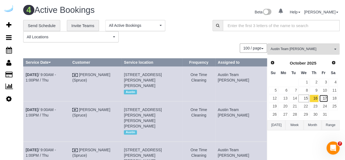
click at [324, 95] on link "17" at bounding box center [323, 97] width 9 height 7
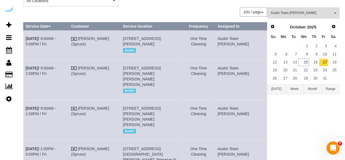
scroll to position [32, 0]
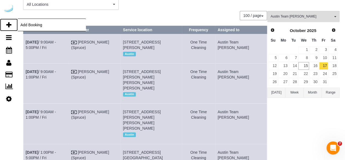
click at [10, 24] on icon at bounding box center [8, 25] width 5 height 7
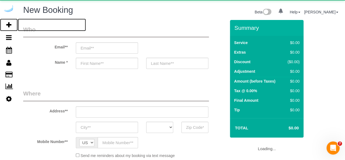
select select "4"
select select "number:9"
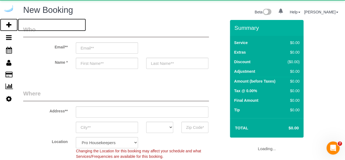
select select "object:2107"
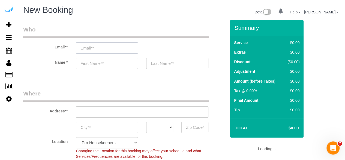
click at [103, 51] on input "email" at bounding box center [107, 47] width 62 height 11
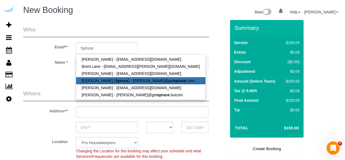
click at [106, 80] on link "[PERSON_NAME] ( Spruce ) - [PERSON_NAME]@get spruce .com" at bounding box center [140, 80] width 129 height 7
type input "[PERSON_NAME][EMAIL_ADDRESS][DOMAIN_NAME]"
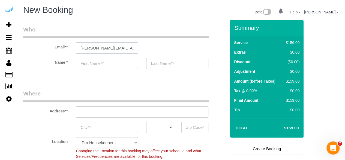
type input "[PERSON_NAME]"
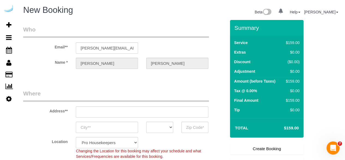
type input "[STREET_ADDRESS][PERSON_NAME]"
type input "Austin"
select select "[GEOGRAPHIC_DATA]"
type input "78704"
select select "9"
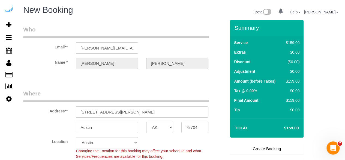
select select "object:2146"
click at [149, 112] on input "[STREET_ADDRESS][PERSON_NAME]" at bounding box center [142, 111] width 133 height 11
paste input "2716 Barton Creek Blvd, Austin, TX 78735"
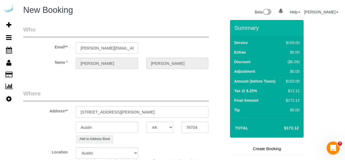
drag, startPoint x: 146, startPoint y: 112, endPoint x: 199, endPoint y: 113, distance: 52.9
click at [191, 104] on div "Address** 2716 Barton Creek Blvd, Austin, TX 78735" at bounding box center [124, 103] width 211 height 28
type input "2716 Barton Creek Blvd, Austin, TX 78735"
click at [197, 124] on input "78704" at bounding box center [194, 126] width 27 height 11
paste input "35"
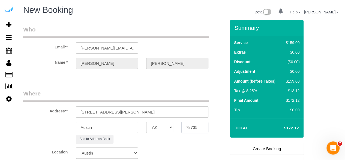
type input "78735"
drag, startPoint x: 125, startPoint y: 113, endPoint x: 168, endPoint y: 112, distance: 42.3
click at [168, 112] on input "2716 Barton Creek Blvd, Austin, TX 78735" at bounding box center [142, 111] width 133 height 11
paste input "Collin McGowan"
paste input "Barton Creek Villas"
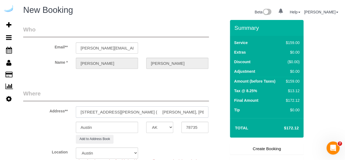
paste input "1508434"
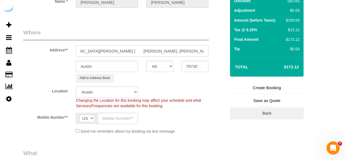
scroll to position [61, 0]
type input "2716 Barton Creek Blvd, Building 2022, Unit 2022 ( Collin McGowan, Barton Creek…"
click at [124, 118] on input "text" at bounding box center [118, 117] width 40 height 11
paste input "[PHONE_NUMBER]"
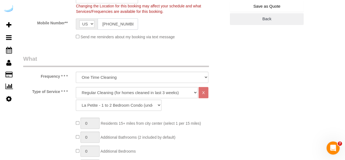
scroll to position [155, 0]
type input "[PHONE_NUMBER]"
click at [128, 94] on select "Deep Cleaning (for homes that have not been cleaned in 3+ weeks) Spruce Regular…" at bounding box center [137, 91] width 122 height 11
select select "282"
click at [76, 86] on select "Deep Cleaning (for homes that have not been cleaned in 3+ weeks) Spruce Regular…" at bounding box center [137, 91] width 122 height 11
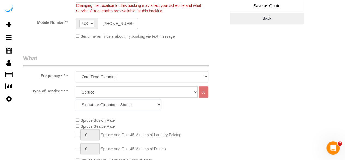
click at [121, 104] on select "Signature Cleaning - Studio Signature Cleaning - 1 Bed 1 Bath Signature Cleanin…" at bounding box center [119, 104] width 86 height 11
select select "309"
click at [76, 99] on select "Signature Cleaning - Studio Signature Cleaning - 1 Bed 1 Bath Signature Cleanin…" at bounding box center [119, 104] width 86 height 11
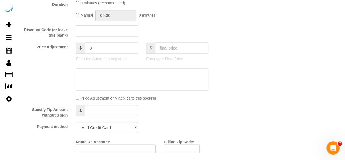
scroll to position [506, 0]
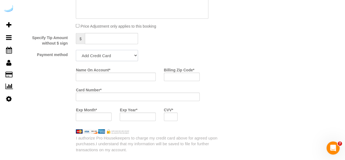
click at [109, 53] on select "Add Credit Card Cash Check Paypal" at bounding box center [107, 55] width 62 height 11
select select "string:check"
click at [76, 50] on select "Add Credit Card Cash Check Paypal" at bounding box center [107, 55] width 62 height 11
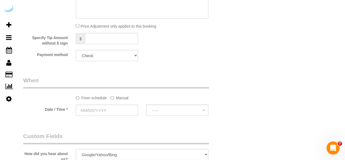
click at [122, 100] on label "Manual" at bounding box center [119, 96] width 18 height 7
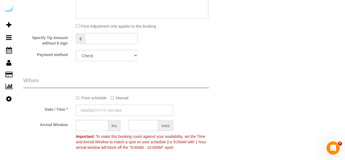
click at [119, 110] on input "text" at bounding box center [124, 109] width 97 height 11
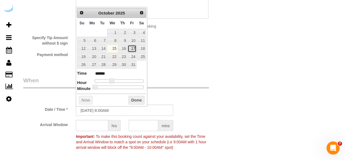
click at [131, 46] on link "17" at bounding box center [132, 48] width 9 height 7
type input "10/17/2025 10:00AM"
type input "*******"
type input "10/17/2025 11:00AM"
type input "*******"
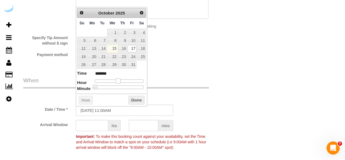
type input "10/17/2025 12:00PM"
type input "*******"
type input "10/17/2025 1:00PM"
type input "******"
drag, startPoint x: 111, startPoint y: 80, endPoint x: 122, endPoint y: 80, distance: 10.6
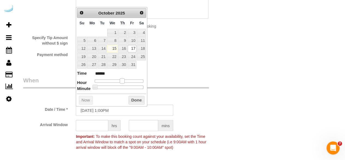
click at [122, 80] on span at bounding box center [122, 80] width 5 height 5
click at [99, 128] on input "text" at bounding box center [92, 124] width 32 height 11
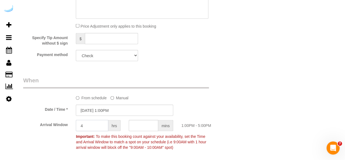
type input "4"
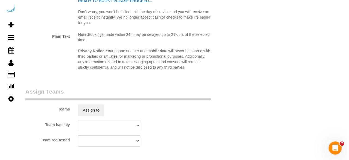
scroll to position [747, 0]
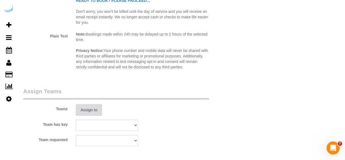
click at [96, 113] on button "Assign to" at bounding box center [89, 109] width 26 height 11
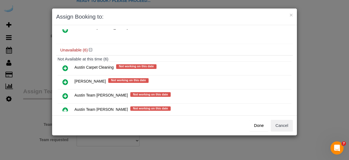
scroll to position [39, 0]
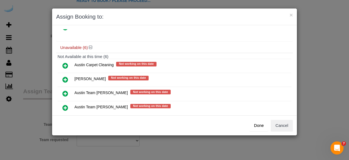
click at [64, 104] on icon at bounding box center [65, 107] width 6 height 7
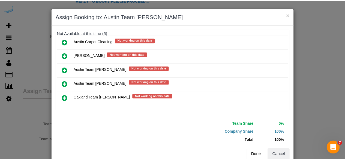
scroll to position [75, 0]
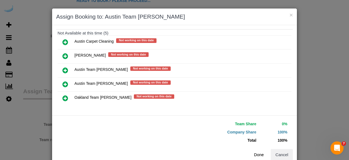
click at [256, 152] on button "Done" at bounding box center [259, 154] width 19 height 11
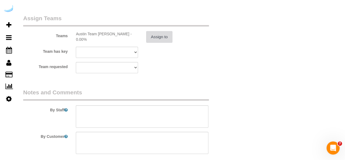
scroll to position [820, 0]
click at [136, 116] on textarea at bounding box center [142, 116] width 133 height 22
click at [158, 113] on textarea at bounding box center [142, 116] width 133 height 22
paste textarea "Permanent Notes:No notes from this customer.Today's Notes:No notes from this se…"
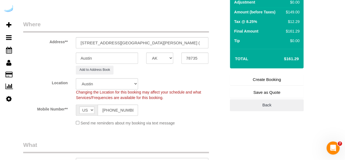
scroll to position [27, 0]
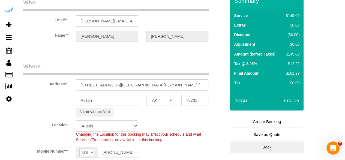
type textarea "Recurrency: One time service Permanent Notes:No notes from this customer.Today'…"
drag, startPoint x: 261, startPoint y: 121, endPoint x: 258, endPoint y: 115, distance: 6.2
click at [261, 121] on link "Create Booking" at bounding box center [267, 121] width 74 height 11
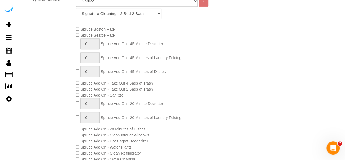
scroll to position [255, 0]
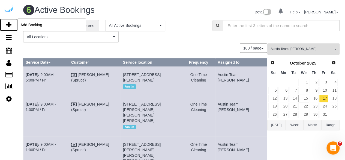
click at [11, 26] on icon at bounding box center [8, 25] width 5 height 7
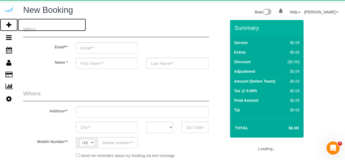
select select "number:9"
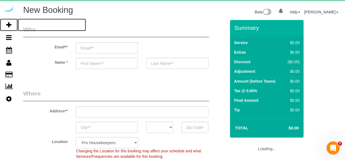
select select "object:3219"
select select "4"
select select "object:3355"
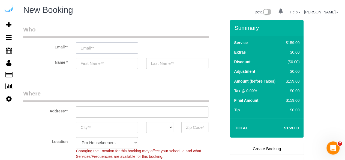
click at [123, 47] on input "email" at bounding box center [107, 47] width 62 height 11
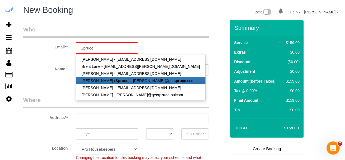
click at [139, 80] on link "Brandie Louck ( Spruce ) - brandie@get spruce .com" at bounding box center [140, 80] width 129 height 7
type input "[PERSON_NAME][EMAIL_ADDRESS][DOMAIN_NAME]"
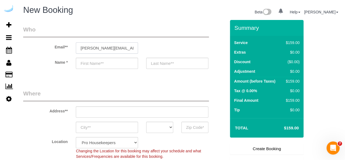
type input "[PERSON_NAME]"
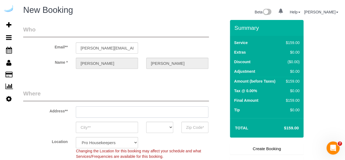
click at [139, 112] on input "text" at bounding box center [142, 111] width 133 height 11
type input "3816 S Lamar Blvd"
type input "Austin"
select select "[GEOGRAPHIC_DATA]"
type input "78704"
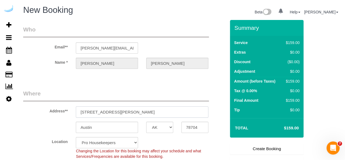
paste input "1100 S Lamar Blvd, Austin, TX 78704"
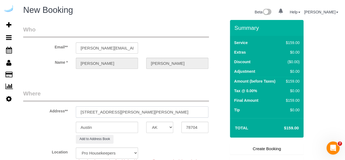
click at [135, 113] on input "3816 S Lamar Blvd1100 S Lamar Blvd, Austin, TX 78704" at bounding box center [142, 111] width 133 height 11
paste input "text"
type input "1100 S Lamar Blvd, Austin, TX 78704"
select select "9"
select select "object:3860"
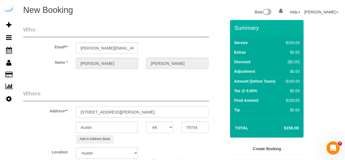
drag, startPoint x: 136, startPoint y: 112, endPoint x: 198, endPoint y: 113, distance: 61.9
click at [196, 112] on input "1100 S Lamar Blvd, Austin, TX 78704" at bounding box center [142, 111] width 133 height 11
type input "1100 S Lamar Blvd, Austin, TX 78704"
click at [197, 128] on input "78704" at bounding box center [194, 126] width 27 height 11
paste input "text"
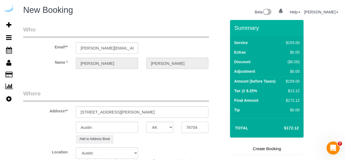
type input "78704"
drag, startPoint x: 117, startPoint y: 110, endPoint x: 184, endPoint y: 100, distance: 68.1
click at [181, 106] on input "1100 S Lamar Blvd, Austin, TX 78704" at bounding box center [142, 111] width 133 height 11
paste input "Camille Tejeda"
paste input "Lamar Union"
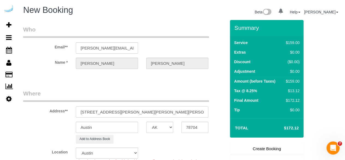
paste input "1508300"
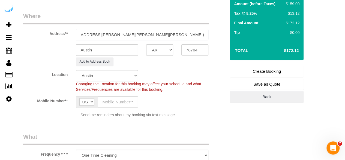
scroll to position [85, 0]
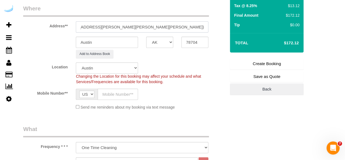
type input "1100 S Lamar Blvd, Building 1, Unit 1324 (Camille Tejeda, Lamar Union , 1508300)"
click at [115, 92] on input "text" at bounding box center [118, 93] width 40 height 11
paste input "[PHONE_NUMBER]"
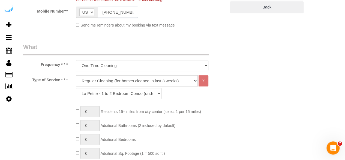
scroll to position [181, 0]
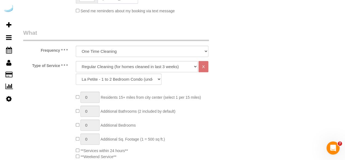
type input "[PHONE_NUMBER]"
drag, startPoint x: 132, startPoint y: 66, endPoint x: 131, endPoint y: 70, distance: 4.6
click at [132, 66] on select "Deep Cleaning (for homes that have not been cleaned in 3+ weeks) Spruce Regular…" at bounding box center [137, 66] width 122 height 11
select select "282"
click at [76, 61] on select "Deep Cleaning (for homes that have not been cleaned in 3+ weeks) Spruce Regular…" at bounding box center [137, 66] width 122 height 11
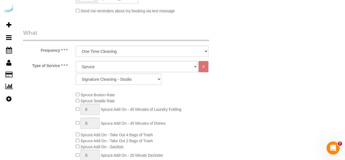
click at [123, 87] on div "Type of Service * * * Deep Cleaning (for homes that have not been cleaned in 3+…" at bounding box center [124, 142] width 203 height 163
drag, startPoint x: 126, startPoint y: 80, endPoint x: 126, endPoint y: 73, distance: 7.7
click at [126, 80] on select "Signature Cleaning - Studio Signature Cleaning - 1 Bed 1 Bath Signature Cleanin…" at bounding box center [119, 78] width 86 height 11
select select "309"
click at [76, 73] on select "Signature Cleaning - Studio Signature Cleaning - 1 Bed 1 Bath Signature Cleanin…" at bounding box center [119, 78] width 86 height 11
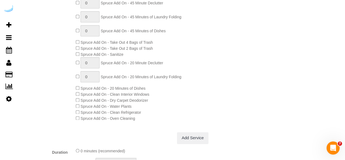
scroll to position [287, 0]
type input "1"
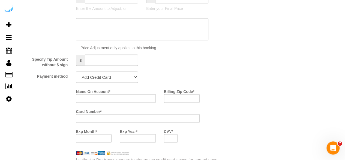
scroll to position [491, 0]
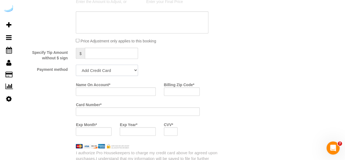
click at [98, 74] on select "Add Credit Card Cash Check Paypal" at bounding box center [107, 69] width 62 height 11
select select "string:check"
click at [76, 65] on select "Add Credit Card Cash Check Paypal" at bounding box center [107, 69] width 62 height 11
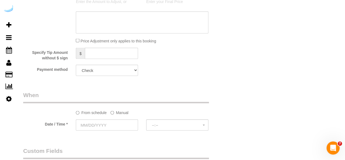
click at [123, 112] on label "Manual" at bounding box center [119, 110] width 18 height 7
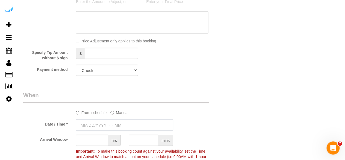
click at [118, 125] on input "text" at bounding box center [124, 124] width 97 height 11
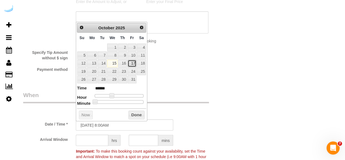
click at [132, 62] on link "17" at bounding box center [132, 62] width 9 height 7
type input "10/17/2025 9:00AM"
type input "******"
type input "10/17/2025 10:00AM"
type input "*******"
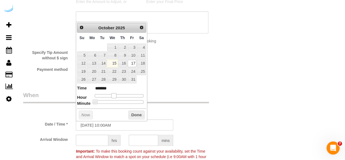
type input "10/17/2025 11:00AM"
type input "*******"
type input "10/17/2025 12:00PM"
type input "*******"
type input "[DATE] 1:00PM"
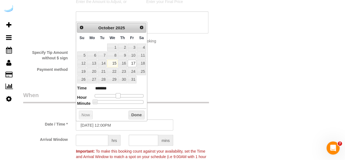
type input "******"
drag, startPoint x: 110, startPoint y: 95, endPoint x: 122, endPoint y: 96, distance: 11.7
click at [122, 96] on span at bounding box center [122, 95] width 5 height 5
click at [95, 140] on input "text" at bounding box center [92, 139] width 32 height 11
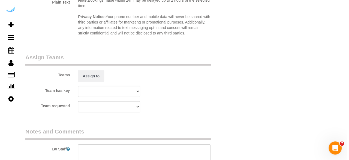
scroll to position [781, 0]
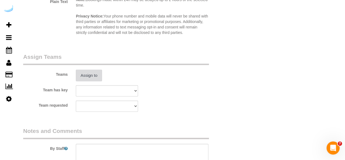
type input "4"
click at [92, 78] on button "Assign to" at bounding box center [89, 75] width 26 height 11
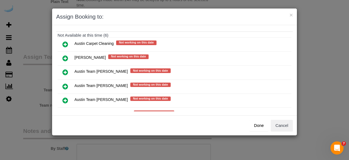
click at [66, 83] on icon at bounding box center [65, 86] width 6 height 7
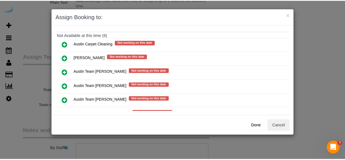
scroll to position [73, 0]
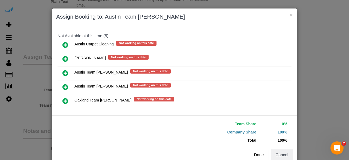
click at [254, 152] on button "Done" at bounding box center [259, 154] width 19 height 11
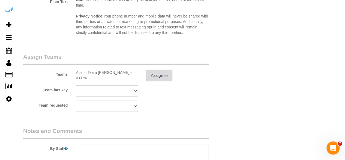
scroll to position [864, 0]
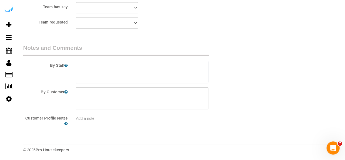
click at [132, 65] on textarea at bounding box center [142, 72] width 133 height 22
click at [144, 71] on textarea at bounding box center [142, 72] width 133 height 22
paste textarea "Permanent Notes:No notes from this customer.Today's Notes:Building 1, Floor 3! …"
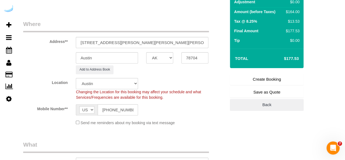
scroll to position [39, 0]
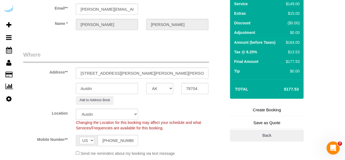
type textarea "Recurrency: One time service Permanent Notes:No notes from this customer.Today'…"
click at [263, 106] on link "Create Booking" at bounding box center [267, 109] width 74 height 11
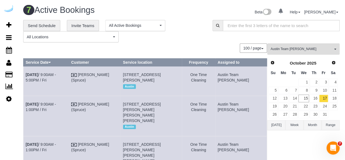
scroll to position [211, 0]
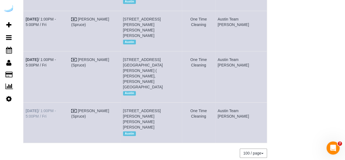
drag, startPoint x: 248, startPoint y: 103, endPoint x: 27, endPoint y: 95, distance: 221.0
click at [27, 102] on tr "Oct 17th / 1:00PM - 5:00PM / Fri Brandie Louck (Spruce) 1100 S Lamar Blvd, Buil…" at bounding box center [145, 122] width 244 height 40
copy tr "Oct 17th / 1:00PM - 5:00PM / Fri Brandie Louck (Spruce) 1100 S Lamar Blvd, Buil…"
click at [245, 102] on td "Austin Team [PERSON_NAME]" at bounding box center [241, 122] width 52 height 40
drag, startPoint x: 248, startPoint y: 100, endPoint x: 25, endPoint y: 55, distance: 227.7
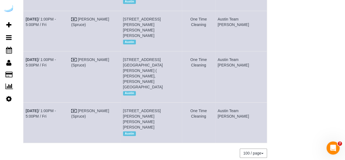
copy tbody "Oct 17th / 1:00PM - 5:00PM / Fri Brandie Louck (Spruce) 2716 Barton Creek Blvd,…"
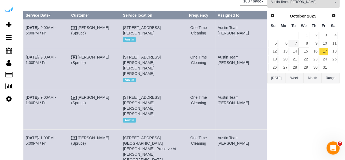
scroll to position [0, 0]
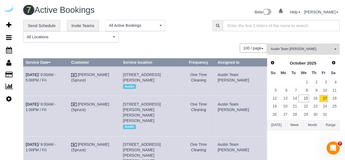
click at [297, 47] on span "Austin Team [PERSON_NAME]" at bounding box center [301, 49] width 62 height 5
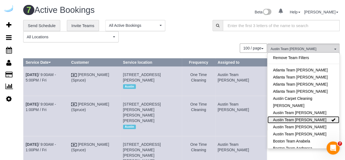
click at [311, 119] on link "Austin Team [PERSON_NAME]" at bounding box center [303, 119] width 72 height 7
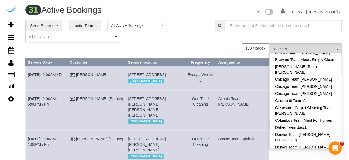
scroll to position [117, 0]
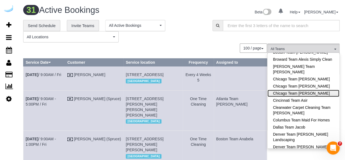
click at [305, 93] on link "Chicago Team [PERSON_NAME]" at bounding box center [303, 92] width 72 height 7
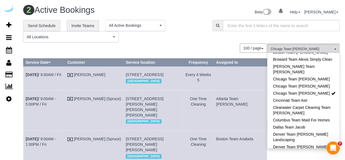
click at [176, 24] on div "**********" at bounding box center [113, 31] width 181 height 23
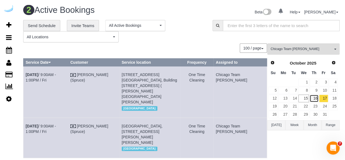
click at [314, 96] on link "16" at bounding box center [313, 97] width 9 height 7
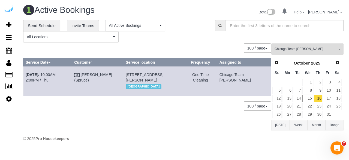
click at [37, 77] on td "Oct 16th / 10:00AM - 2:00PM / Thu" at bounding box center [47, 80] width 49 height 29
click at [38, 74] on b "[DATE]" at bounding box center [32, 74] width 13 height 4
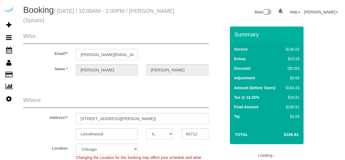
select select "IL"
select select "282"
select select "number:9"
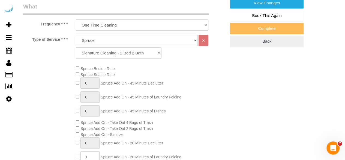
scroll to position [218, 0]
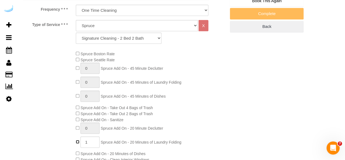
type input "0"
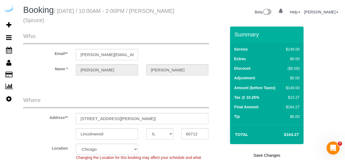
scroll to position [35, 0]
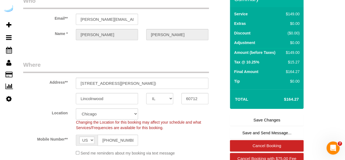
click at [264, 117] on link "Save Changes" at bounding box center [267, 119] width 74 height 11
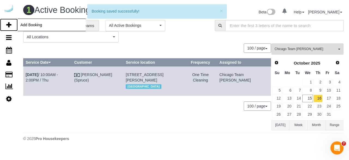
click at [7, 25] on icon at bounding box center [8, 25] width 5 height 7
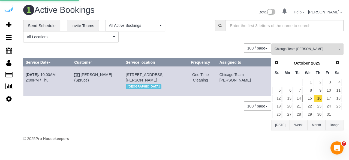
select select "4"
select select "number:9"
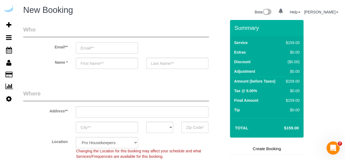
click at [85, 49] on input "email" at bounding box center [107, 47] width 62 height 11
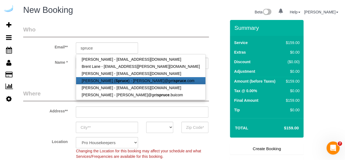
click at [94, 79] on link "[PERSON_NAME] ( Spruce ) - [PERSON_NAME]@get spruce .com" at bounding box center [140, 80] width 129 height 7
type input "[PERSON_NAME][EMAIL_ADDRESS][DOMAIN_NAME]"
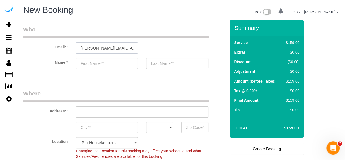
type input "[PERSON_NAME]"
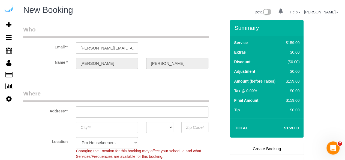
type input "[STREET_ADDRESS][PERSON_NAME]"
type input "Austin"
select select "[GEOGRAPHIC_DATA]"
type input "78704"
select select "9"
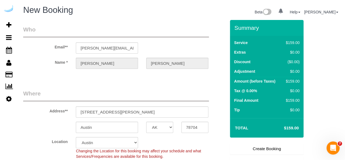
select select "object:1987"
click at [152, 114] on input "[STREET_ADDRESS][PERSON_NAME]" at bounding box center [142, 111] width 133 height 11
paste input "[STREET_ADDRESS]"
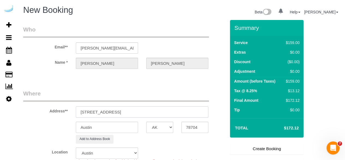
drag, startPoint x: 131, startPoint y: 114, endPoint x: 200, endPoint y: 119, distance: 69.2
click at [184, 109] on input "[STREET_ADDRESS]" at bounding box center [142, 111] width 133 height 11
type input "[STREET_ADDRESS]"
click at [196, 126] on input "78704" at bounding box center [194, 126] width 27 height 11
paste input "6065"
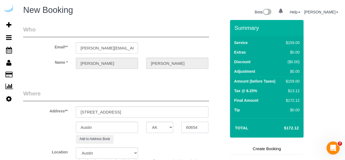
type input "60654"
click at [167, 129] on select "AK AL AR AZ CA CO CT DC DE [GEOGRAPHIC_DATA] [GEOGRAPHIC_DATA] HI IA ID IL IN K…" at bounding box center [159, 126] width 27 height 11
select select "11"
select select "IL"
click at [146, 121] on select "AK AL AR AZ CA CO CT DC DE [GEOGRAPHIC_DATA] [GEOGRAPHIC_DATA] HI IA ID IL IN K…" at bounding box center [159, 126] width 27 height 11
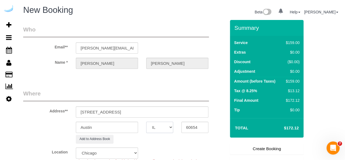
select select "object:2034"
click at [113, 127] on input "Austin" at bounding box center [107, 126] width 62 height 11
type input "[GEOGRAPHIC_DATA]"
drag, startPoint x: 109, startPoint y: 111, endPoint x: 192, endPoint y: 110, distance: 83.4
click at [191, 110] on input "77 W Huron St, Chicago, IL 60654" at bounding box center [142, 111] width 133 height 11
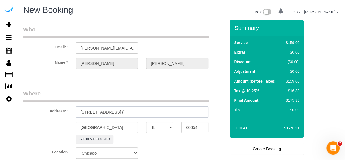
paste input "Videsha Bansal"
paste input "West77"
paste input "1508049"
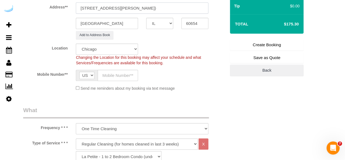
scroll to position [105, 0]
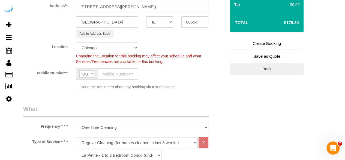
type input "77 W Huron St, Building 1503, Unit 1503 (Videsha Bansal, West77 , 1508049)"
drag, startPoint x: 124, startPoint y: 72, endPoint x: 135, endPoint y: 78, distance: 12.3
click at [124, 73] on input "text" at bounding box center [118, 73] width 40 height 11
type input "[PHONE_NUMBER]"
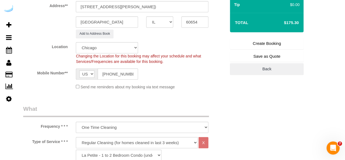
type input "Brandie Louck"
type input "[PHONE_NUMBER]"
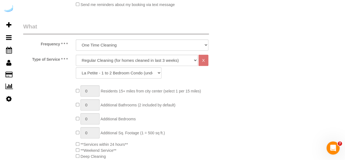
scroll to position [189, 0]
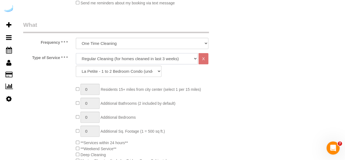
click at [130, 57] on select "Deep Cleaning (for homes that have not been cleaned in 3+ weeks) Spruce Regular…" at bounding box center [137, 58] width 122 height 11
select select "282"
click at [76, 53] on select "Deep Cleaning (for homes that have not been cleaned in 3+ weeks) Spruce Regular…" at bounding box center [137, 58] width 122 height 11
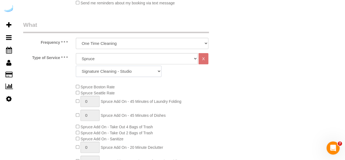
click at [148, 71] on select "Signature Cleaning - Studio Signature Cleaning - 1 Bed 1 Bath Signature Cleanin…" at bounding box center [119, 70] width 86 height 11
select select "320"
click at [76, 65] on select "Signature Cleaning - Studio Signature Cleaning - 1 Bed 1 Bath Signature Cleanin…" at bounding box center [119, 70] width 86 height 11
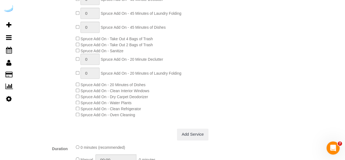
scroll to position [291, 0]
type input "1"
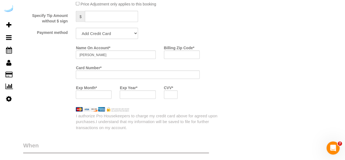
scroll to position [528, 0]
click at [125, 39] on select "Add Credit Card Cash Check Paypal" at bounding box center [107, 33] width 62 height 11
select select "string:check"
click at [76, 28] on select "Add Credit Card Cash Check Paypal" at bounding box center [107, 33] width 62 height 11
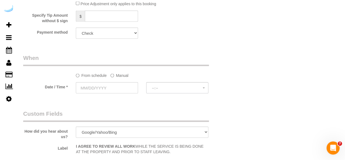
click at [123, 73] on label "Manual" at bounding box center [119, 74] width 18 height 7
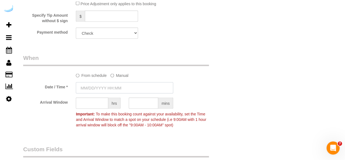
click at [122, 89] on input "text" at bounding box center [124, 87] width 97 height 11
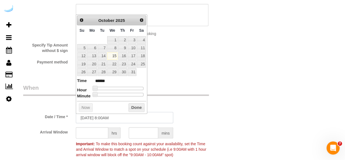
scroll to position [498, 0]
type input "10/15/2025 9:00AM"
type input "******"
click at [113, 87] on span at bounding box center [113, 88] width 5 height 5
click at [121, 54] on link "16" at bounding box center [122, 56] width 9 height 7
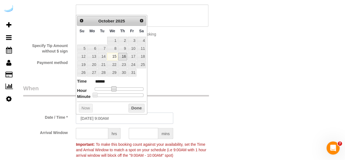
type input "10/16/2025 9:00AM"
click at [92, 130] on input "text" at bounding box center [92, 132] width 32 height 11
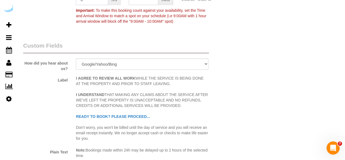
scroll to position [632, 0]
type input "8"
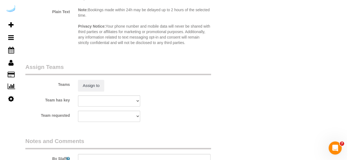
scroll to position [809, 0]
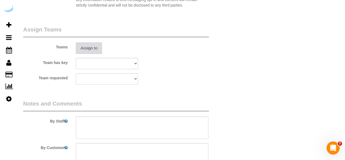
click at [93, 46] on button "Assign to" at bounding box center [89, 47] width 26 height 11
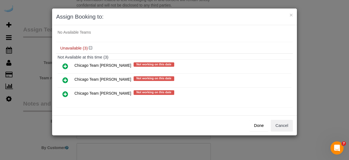
click at [65, 91] on icon at bounding box center [65, 94] width 6 height 7
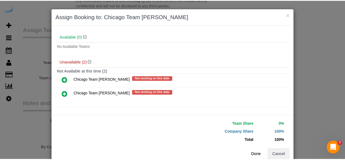
scroll to position [29, 0]
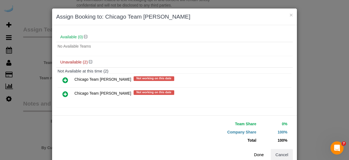
click at [259, 154] on button "Done" at bounding box center [259, 154] width 19 height 11
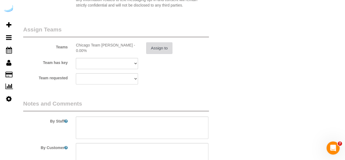
scroll to position [864, 0]
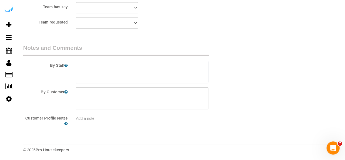
click at [149, 72] on textarea at bounding box center [142, 72] width 133 height 22
click at [156, 69] on textarea at bounding box center [142, 72] width 133 height 22
paste textarea "Permanent Notes:No notes from this customer.Today's Notes:*PRIORITY RESCHEDULE*…"
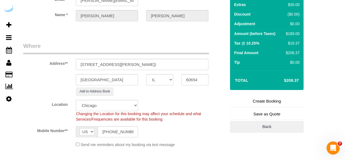
scroll to position [45, 0]
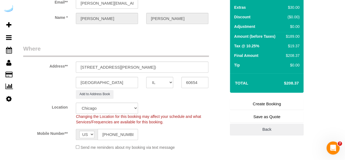
type textarea "Recurrency: One time service Permanent Notes:No notes from this customer.Today'…"
click at [271, 102] on link "Create Booking" at bounding box center [267, 103] width 74 height 11
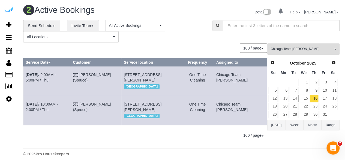
drag, startPoint x: 248, startPoint y: 125, endPoint x: 26, endPoint y: 77, distance: 226.8
click at [26, 77] on tbody "Oct 16th / 9:00AM - 5:00PM / Thu Brandie Louck (Spruce) 77 W Huron St, Building…" at bounding box center [145, 95] width 244 height 59
copy tbody "Oct 16th / 9:00AM - 5:00PM / Thu Brandie Louck (Spruce) 77 W Huron St, Building…"
click at [190, 43] on div "**********" at bounding box center [181, 82] width 316 height 125
click at [323, 95] on link "17" at bounding box center [323, 97] width 9 height 7
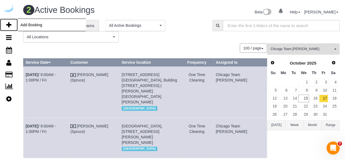
click at [9, 26] on icon at bounding box center [8, 25] width 5 height 7
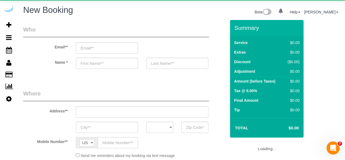
select select "object:3583"
select select "4"
select select "number:9"
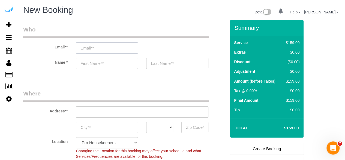
click at [124, 50] on input "email" at bounding box center [107, 47] width 62 height 11
type input "C"
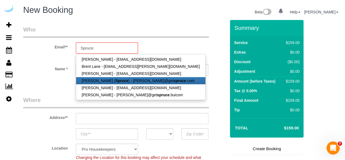
click at [123, 80] on link "Brandie Louck ( Spruce ) - brandie@get spruce .com" at bounding box center [140, 80] width 129 height 7
type input "[PERSON_NAME][EMAIL_ADDRESS][DOMAIN_NAME]"
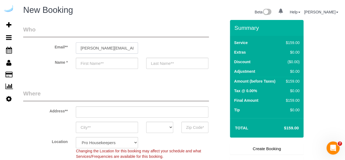
type input "[PERSON_NAME]"
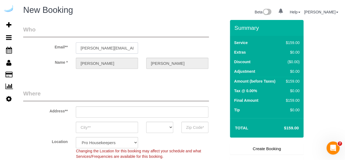
type input "3816 S Lamar Blvd"
type input "Austin"
select select "[GEOGRAPHIC_DATA]"
type input "78704"
click at [155, 110] on input "3816 S Lamar Blvd" at bounding box center [142, 111] width 133 height 11
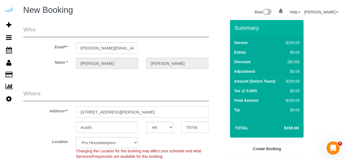
paste input "808 W Van Buren St, Chicago, IL 60607"
type input "808 W Van Buren St, Chicago, IL 60607"
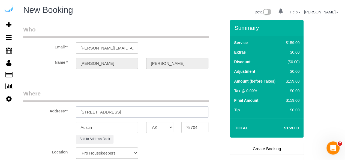
select select "9"
select select "object:3627"
drag, startPoint x: 142, startPoint y: 109, endPoint x: 172, endPoint y: 105, distance: 30.0
click at [170, 105] on div "Address** 808 W Van Buren St, Chicago, IL 60607" at bounding box center [124, 103] width 211 height 28
type input "808 W Van Buren St, Chicago, IL 60607"
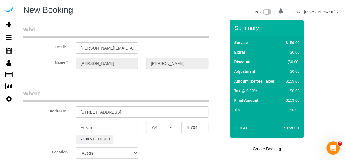
click at [185, 128] on input "78704" at bounding box center [194, 126] width 27 height 11
paste input "60607"
type input "60607"
click at [168, 124] on select "AK AL AR AZ CA CO CT DC DE FL GA HI IA ID IL IN KS KY LA MA MD ME MI MN MO MS M…" at bounding box center [159, 126] width 27 height 11
select select "11"
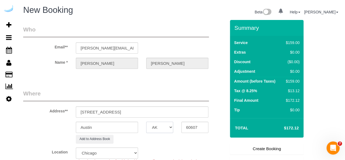
select select "IL"
click at [146, 121] on select "AK AL AR AZ CA CO CT DC DE FL GA HI IA ID IL IN KS KY LA MA MD ME MI MN MO MS M…" at bounding box center [159, 126] width 27 height 11
select select "object:3669"
click at [101, 123] on input "Austin" at bounding box center [107, 126] width 62 height 11
type input "[GEOGRAPHIC_DATA]"
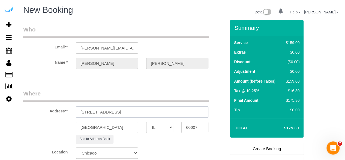
drag, startPoint x: 119, startPoint y: 112, endPoint x: 184, endPoint y: 106, distance: 65.0
click at [184, 106] on input "808 W Van Buren St, Chicago, IL 60607" at bounding box center [142, 111] width 133 height 11
paste input "Gabrielle Nicholson"
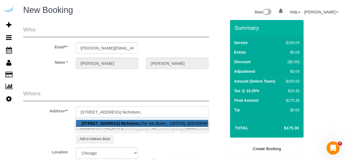
paste input "The Van Buren"
paste input "1307576"
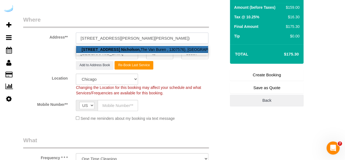
scroll to position [86, 0]
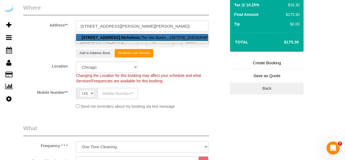
type input "808 W Van Buren St, Building 808, Unit 902 (Gabrielle Nicholson, The Van Buren …"
click at [152, 76] on span "Changing the Location for this booking may affect your schedule and what Servic…" at bounding box center [138, 78] width 125 height 10
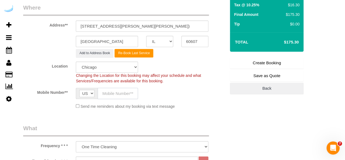
click at [128, 93] on input "text" at bounding box center [118, 93] width 40 height 11
type input "[PHONE_NUMBER]"
type input "Brandie Louck"
type input "[PHONE_NUMBER]"
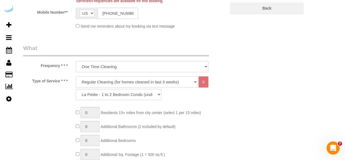
click at [117, 82] on select "Deep Cleaning (for homes that have not been cleaned in 3+ weeks) Spruce Regular…" at bounding box center [137, 81] width 122 height 11
select select "282"
click at [76, 76] on select "Deep Cleaning (for homes that have not been cleaned in 3+ weeks) Spruce Regular…" at bounding box center [137, 81] width 122 height 11
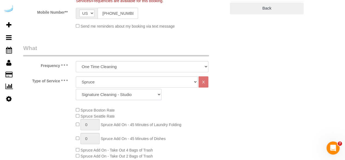
click at [131, 94] on select "Signature Cleaning - Studio Signature Cleaning - 1 Bed 1 Bath Signature Cleanin…" at bounding box center [119, 94] width 86 height 11
click at [76, 89] on select "Signature Cleaning - Studio Signature Cleaning - 1 Bed 1 Bath Signature Cleanin…" at bounding box center [119, 94] width 86 height 11
drag, startPoint x: 131, startPoint y: 94, endPoint x: 131, endPoint y: 88, distance: 5.7
click at [131, 94] on select "Signature Cleaning - Studio Signature Cleaning - 1 Bed 1 Bath Signature Cleanin…" at bounding box center [119, 94] width 86 height 11
select select "304"
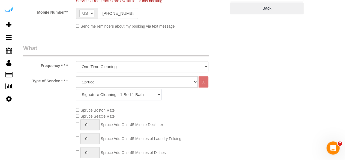
click at [76, 89] on select "Signature Cleaning - Studio Signature Cleaning - 1 Bed 1 Bath Signature Cleanin…" at bounding box center [119, 94] width 86 height 11
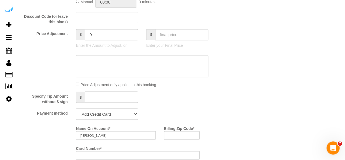
scroll to position [448, 0]
drag, startPoint x: 110, startPoint y: 113, endPoint x: 110, endPoint y: 117, distance: 3.6
click at [110, 114] on select "Add Credit Card Cash Check Paypal" at bounding box center [107, 113] width 62 height 11
select select "string:check"
click at [76, 108] on select "Add Credit Card Cash Check Paypal" at bounding box center [107, 113] width 62 height 11
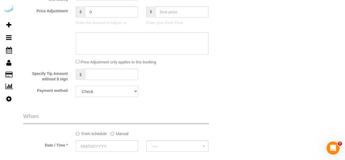
scroll to position [473, 0]
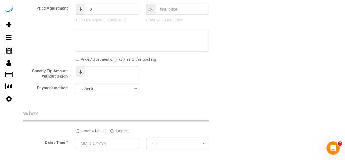
click at [116, 132] on label "Manual" at bounding box center [119, 129] width 18 height 7
click at [115, 138] on input "text" at bounding box center [124, 142] width 97 height 11
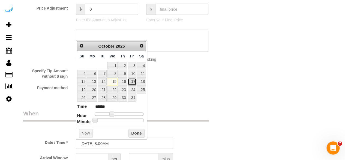
click at [133, 79] on link "17" at bounding box center [132, 81] width 9 height 7
type input "10/17/2025 9:00AM"
type input "******"
type input "10/17/2025 10:00AM"
type input "*******"
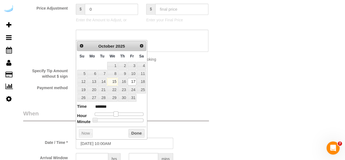
type input "10/17/2025 11:00AM"
type input "*******"
type input "10/17/2025 12:00PM"
type input "*******"
type input "10/17/2025 1:00PM"
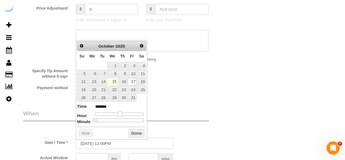
type input "******"
drag, startPoint x: 112, startPoint y: 113, endPoint x: 123, endPoint y: 113, distance: 10.4
click at [123, 113] on span at bounding box center [122, 113] width 5 height 5
click at [96, 154] on input "text" at bounding box center [92, 157] width 32 height 11
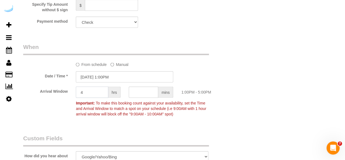
scroll to position [541, 0]
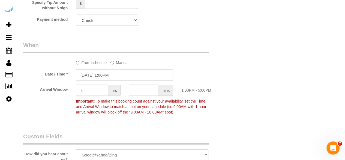
type input "4"
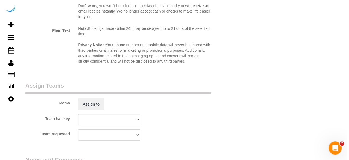
scroll to position [753, 0]
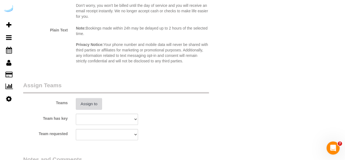
click at [86, 105] on button "Assign to" at bounding box center [89, 103] width 26 height 11
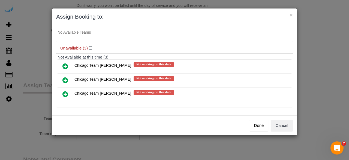
click at [67, 91] on icon at bounding box center [65, 94] width 6 height 7
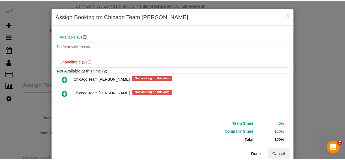
scroll to position [29, 0]
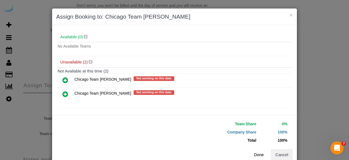
click at [254, 154] on button "Done" at bounding box center [259, 154] width 19 height 11
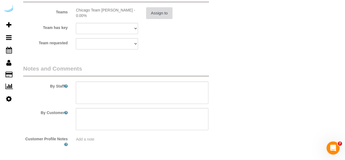
scroll to position [844, 0]
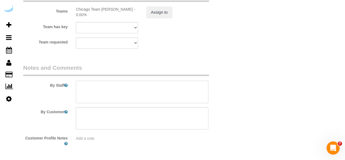
drag, startPoint x: 126, startPoint y: 91, endPoint x: 119, endPoint y: 13, distance: 78.3
click at [126, 91] on textarea at bounding box center [142, 91] width 133 height 22
click at [146, 88] on textarea at bounding box center [142, 91] width 133 height 22
paste textarea "Permanent Notes:No notes from this customer.Today's Notes:-Bring vacuum and mop…"
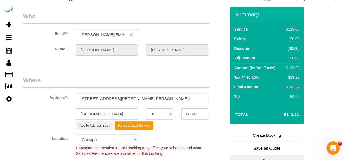
scroll to position [13, 0]
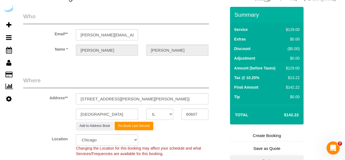
type textarea "Recurrency: Every 4 weeks Permanent Notes:No notes from this customer.Today's N…"
click at [275, 134] on link "Create Booking" at bounding box center [267, 135] width 74 height 11
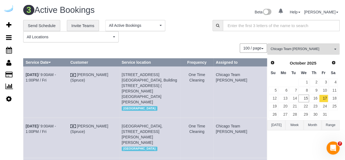
scroll to position [66, 0]
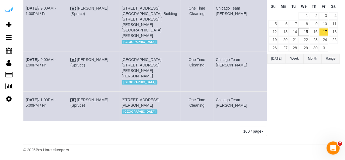
drag, startPoint x: 257, startPoint y: 98, endPoint x: 25, endPoint y: 87, distance: 232.6
click at [25, 91] on tr "Oct 17th / 1:00PM - 5:00PM / Fri Brandie Louck (Spruce) 808 W Van Buren St, Bui…" at bounding box center [145, 105] width 244 height 29
copy tr "Oct 17th / 1:00PM - 5:00PM / Fri Brandie Louck (Spruce) 808 W Van Buren St, Bui…"
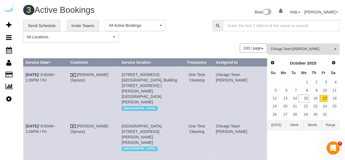
click at [305, 46] on button "Chicago Team Wesley All Teams" at bounding box center [303, 48] width 72 height 11
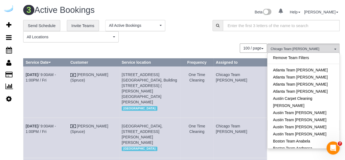
scroll to position [110, 0]
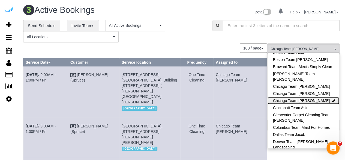
click at [317, 102] on link "Chicago Team [PERSON_NAME]" at bounding box center [303, 100] width 72 height 7
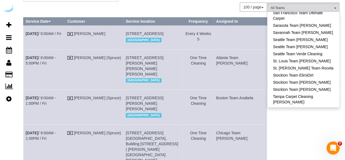
scroll to position [42, 0]
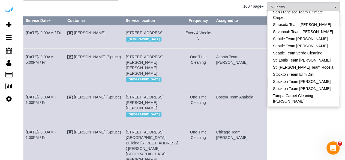
click at [318, 131] on link "Tampa Team Leidiana" at bounding box center [303, 134] width 72 height 7
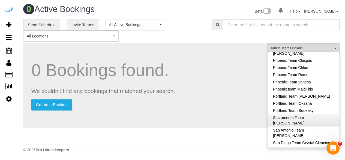
scroll to position [488, 0]
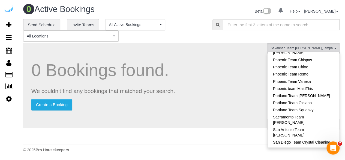
click at [230, 75] on h1 "0 Bookings found." at bounding box center [144, 70] width 227 height 19
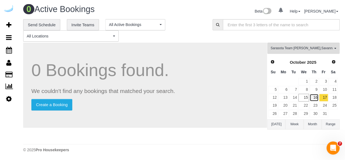
click at [313, 95] on link "16" at bounding box center [313, 97] width 9 height 7
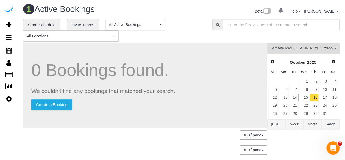
scroll to position [0, 0]
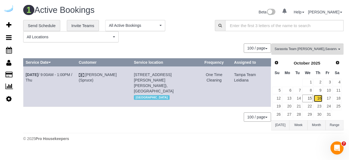
click at [322, 97] on link "16" at bounding box center [318, 97] width 9 height 7
click at [61, 74] on link "Oct 16th / 9:00AM - 1:00PM / Thu" at bounding box center [49, 77] width 47 height 10
drag, startPoint x: 263, startPoint y: 84, endPoint x: 26, endPoint y: 75, distance: 237.7
click at [26, 75] on tr "Oct 16th / 9:00AM - 1:00PM / Thu Brandie Louck (Spruce) 9720 Beaming Rd, Unit 5…" at bounding box center [147, 86] width 248 height 40
copy tr "Oct 16th / 9:00AM - 1:00PM / Thu Brandie Louck (Spruce) 9720 Beaming Rd, Unit 5…"
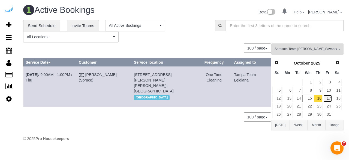
click at [329, 97] on link "17" at bounding box center [327, 97] width 9 height 7
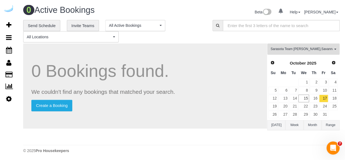
click at [321, 48] on span "Sarasota Team Juan , Savannah Team Kelly , Tampa Team Leidiana" at bounding box center [301, 49] width 62 height 5
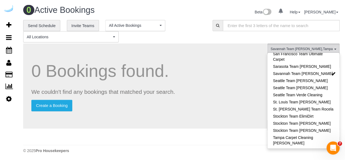
click at [224, 101] on p "Create a Booking" at bounding box center [144, 105] width 227 height 11
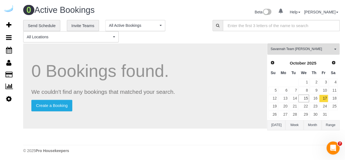
click at [242, 54] on div "0 Bookings found. We couldn't find any bookings that matched your search. Creat…" at bounding box center [145, 85] width 244 height 85
click at [320, 98] on link "17" at bounding box center [323, 97] width 9 height 7
click at [313, 43] on div "**********" at bounding box center [181, 81] width 316 height 122
click at [314, 47] on span "Savannah Team [PERSON_NAME]" at bounding box center [301, 49] width 62 height 5
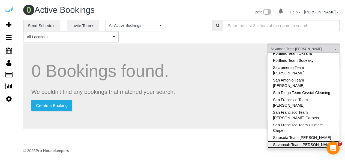
click at [317, 140] on link "Savannah Team [PERSON_NAME]" at bounding box center [303, 143] width 72 height 7
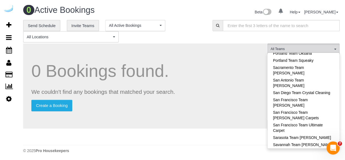
click at [217, 68] on h1 "0 Bookings found." at bounding box center [144, 70] width 227 height 19
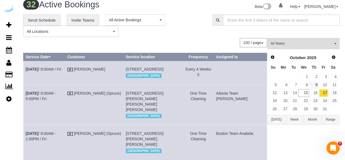
scroll to position [0, 0]
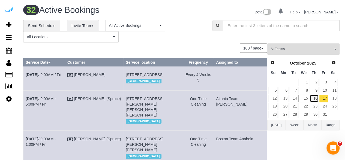
click at [312, 100] on link "16" at bounding box center [313, 97] width 9 height 7
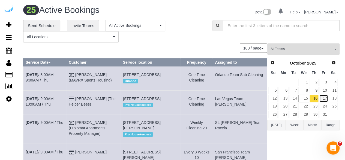
click at [325, 96] on link "17" at bounding box center [323, 97] width 9 height 7
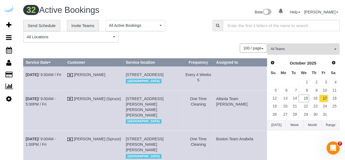
scroll to position [512, 0]
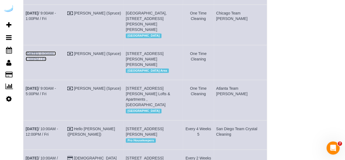
click at [38, 55] on b "[DATE]" at bounding box center [32, 53] width 13 height 4
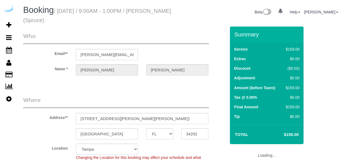
select select "FL"
select select "282"
select select "number:9"
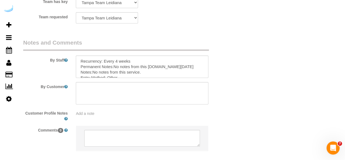
scroll to position [895, 0]
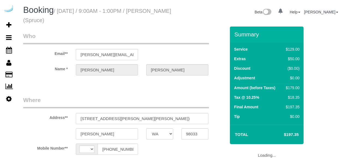
select select "WA"
select select "number:9"
select select "string:[GEOGRAPHIC_DATA]"
select select "object:684"
select select "282"
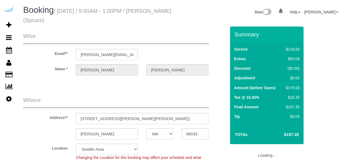
select select "object:768"
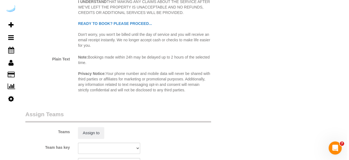
scroll to position [735, 0]
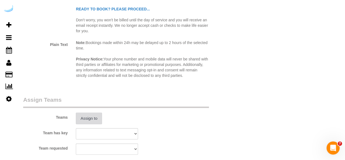
click at [94, 116] on button "Assign to" at bounding box center [89, 117] width 26 height 11
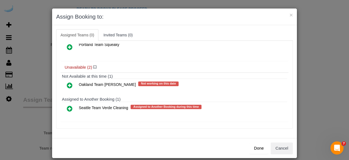
drag, startPoint x: 69, startPoint y: 82, endPoint x: 71, endPoint y: 82, distance: 2.7
click at [69, 82] on icon at bounding box center [70, 85] width 6 height 7
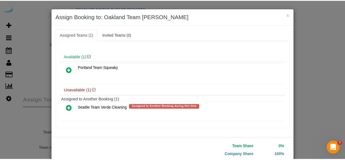
scroll to position [35, 0]
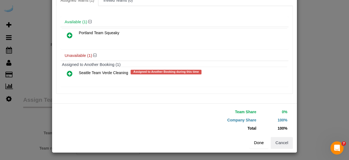
click at [259, 141] on button "Done" at bounding box center [259, 142] width 19 height 11
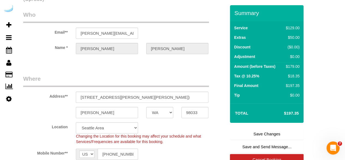
scroll to position [0, 0]
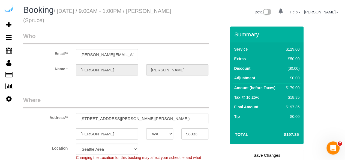
click at [257, 149] on link "Save Changes" at bounding box center [267, 154] width 74 height 11
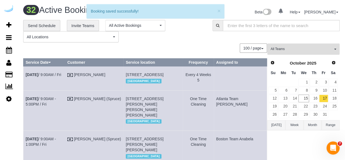
click at [311, 47] on span "All Teams" at bounding box center [301, 49] width 62 height 5
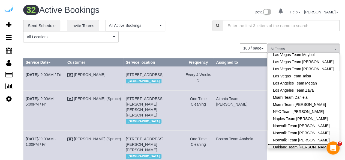
click at [313, 143] on link "Oakland Team [PERSON_NAME]" at bounding box center [303, 146] width 72 height 7
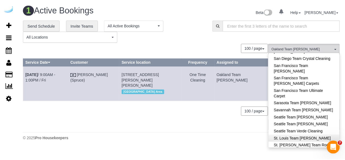
scroll to position [572, 0]
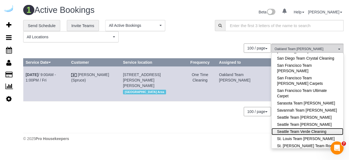
click at [320, 128] on link "Seattle Team Verde Cleaning" at bounding box center [308, 131] width 72 height 7
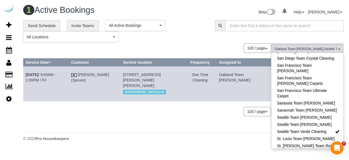
click at [216, 39] on div "**********" at bounding box center [183, 31] width 329 height 23
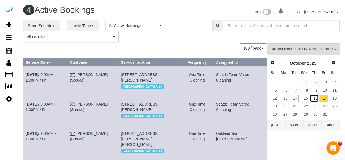
click at [315, 97] on link "16" at bounding box center [313, 97] width 9 height 7
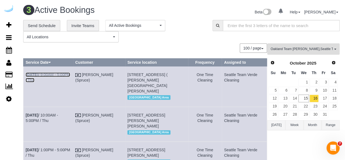
drag, startPoint x: 63, startPoint y: 73, endPoint x: 63, endPoint y: 60, distance: 12.5
click at [63, 73] on link "[DATE] 9:00AM - 5:00PM / Thu" at bounding box center [48, 77] width 44 height 10
click at [58, 73] on link "[DATE] 9:00AM - 5:00PM / Thu" at bounding box center [48, 77] width 44 height 10
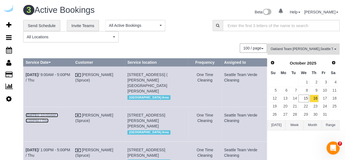
click at [58, 113] on link "[DATE] 10:00AM - 5:00PM / Thu" at bounding box center [42, 118] width 32 height 10
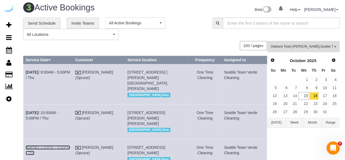
click at [63, 146] on link "[DATE] 1:00PM - 5:00PM / Thu" at bounding box center [48, 150] width 44 height 10
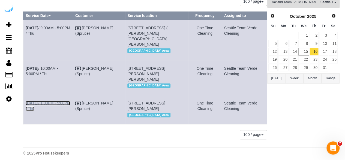
scroll to position [47, 0]
drag, startPoint x: 249, startPoint y: 113, endPoint x: 26, endPoint y: 28, distance: 239.1
click at [26, 28] on tbody "[DATE] 9:00AM - 5:00PM / Thu [PERSON_NAME] (Spruce) [STREET_ADDRESS] ( [PERSON_…" at bounding box center [145, 71] width 244 height 104
copy tbody "[DATE] 9:00AM - 5:00PM / [GEOGRAPHIC_DATA][PERSON_NAME] (Spruce) [STREET_ADDRES…"
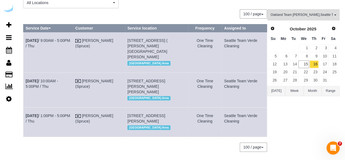
scroll to position [0, 0]
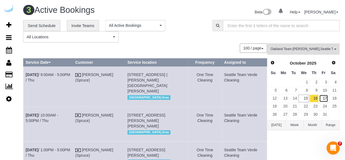
click at [327, 98] on link "17" at bounding box center [323, 97] width 9 height 7
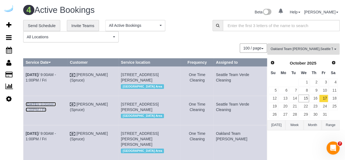
click at [56, 108] on link "[DATE] 9:00AM - 1:00PM / Fri" at bounding box center [41, 107] width 30 height 10
click at [56, 73] on link "[DATE] 9:00AM - 1:00PM / Fri" at bounding box center [41, 77] width 30 height 10
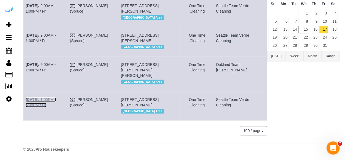
click at [56, 97] on link "[DATE] 1:00PM - 5:00PM / Fri" at bounding box center [41, 102] width 30 height 10
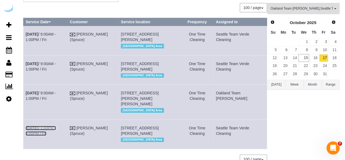
scroll to position [40, 0]
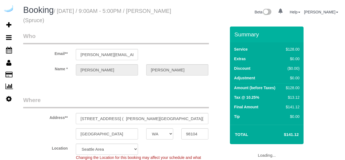
select select "WA"
select select "282"
select select "number:9"
select select "WA"
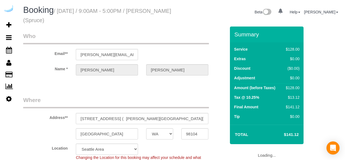
select select "282"
select select "number:9"
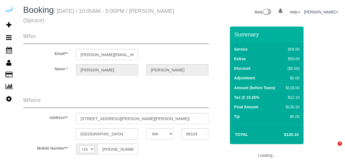
select select "WA"
select select "number:9"
select select "282"
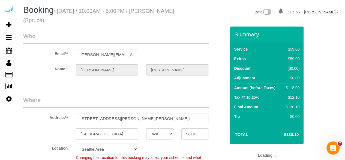
select select "object:773"
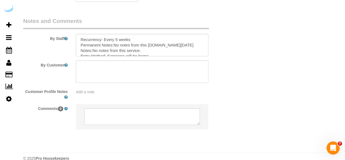
scroll to position [897, 0]
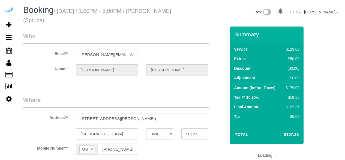
select select "WA"
select select "number:9"
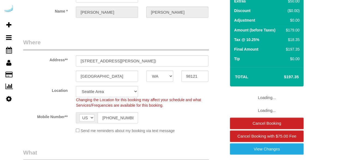
select select "object:774"
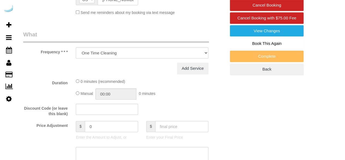
select select "282"
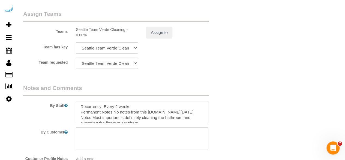
scroll to position [859, 0]
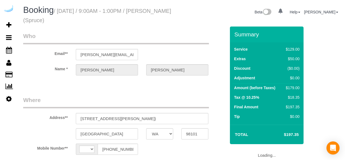
select select "WA"
select select "number:9"
select select "string:[GEOGRAPHIC_DATA]"
select select "282"
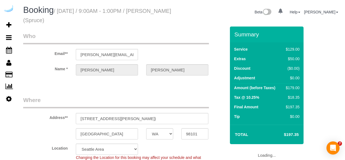
select select "object:774"
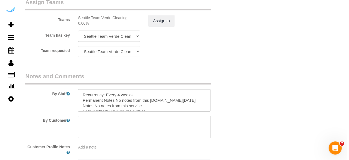
scroll to position [816, 0]
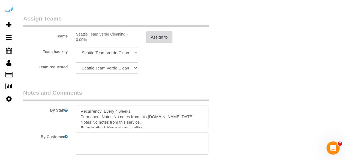
click at [161, 32] on button "Assign to" at bounding box center [159, 36] width 26 height 11
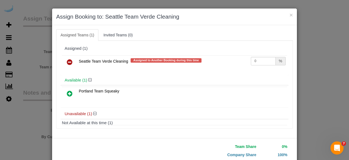
click at [69, 59] on icon at bounding box center [70, 62] width 6 height 7
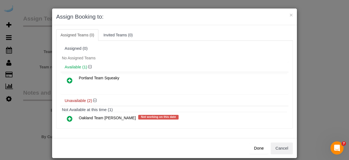
scroll to position [33, 0]
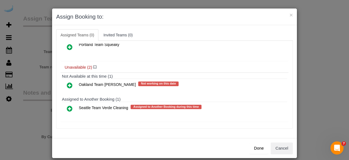
click at [68, 86] on icon at bounding box center [70, 85] width 6 height 7
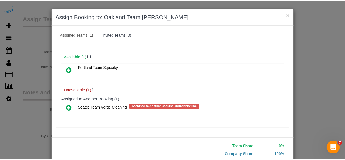
scroll to position [35, 0]
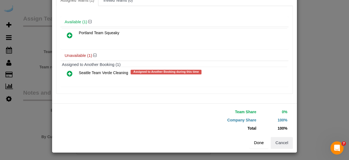
click at [254, 142] on button "Done" at bounding box center [259, 142] width 19 height 11
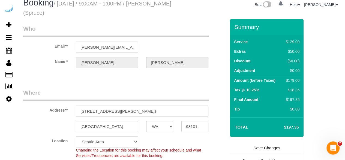
scroll to position [8, 0]
click at [264, 144] on link "Save Changes" at bounding box center [267, 147] width 74 height 11
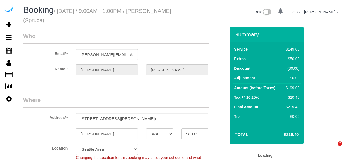
select select "WA"
select select "282"
select select "number:9"
select select "object:774"
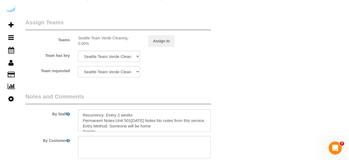
scroll to position [812, 0]
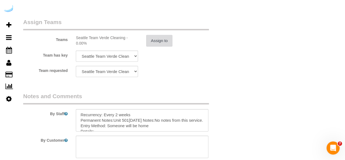
click at [157, 40] on button "Assign to" at bounding box center [159, 40] width 26 height 11
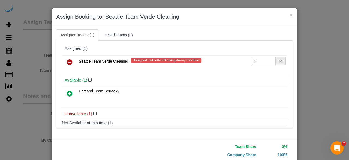
click at [69, 61] on icon at bounding box center [70, 62] width 6 height 7
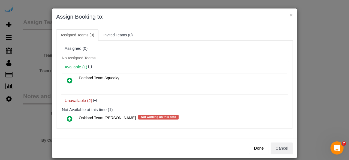
scroll to position [33, 0]
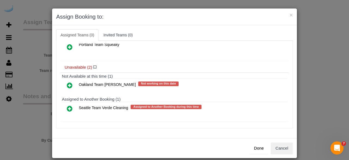
click at [68, 83] on icon at bounding box center [70, 85] width 6 height 7
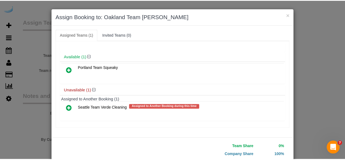
scroll to position [35, 0]
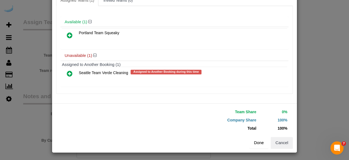
click at [250, 142] on button "Done" at bounding box center [259, 142] width 19 height 11
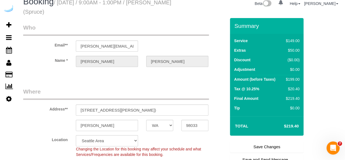
scroll to position [9, 0]
click at [259, 142] on link "Save Changes" at bounding box center [267, 145] width 74 height 11
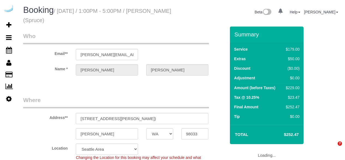
select select "WA"
select select "number:9"
select select "object:697"
select select "282"
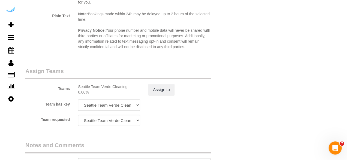
scroll to position [758, 0]
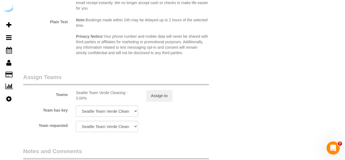
click at [157, 88] on div "Teams Seattle Team Verde Cleaning - 0.00% Assign to" at bounding box center [124, 87] width 211 height 28
click at [159, 92] on button "Assign to" at bounding box center [159, 95] width 26 height 11
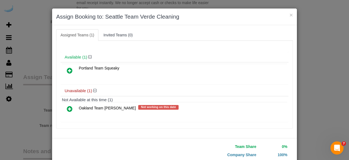
scroll to position [0, 0]
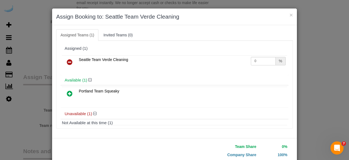
click at [68, 62] on icon at bounding box center [70, 62] width 6 height 7
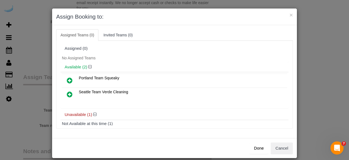
scroll to position [24, 0]
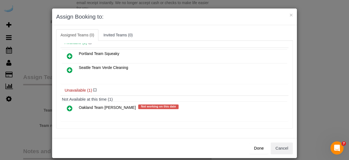
click at [68, 105] on icon at bounding box center [70, 108] width 6 height 7
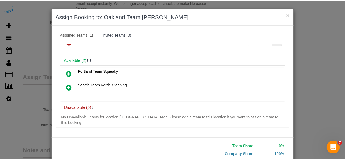
scroll to position [35, 0]
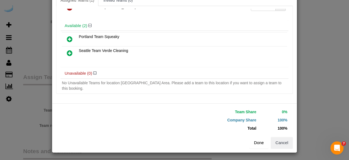
click at [256, 139] on button "Done" at bounding box center [259, 142] width 19 height 11
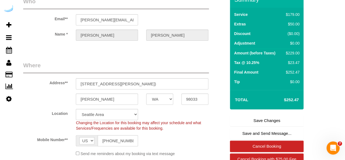
scroll to position [34, 0]
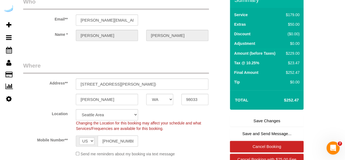
click at [246, 124] on link "Save Changes" at bounding box center [267, 120] width 74 height 11
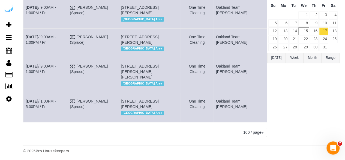
scroll to position [67, 0]
click at [312, 33] on link "16" at bounding box center [313, 30] width 9 height 7
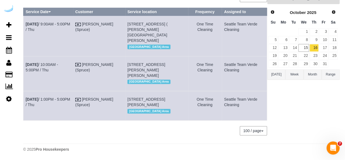
scroll to position [0, 0]
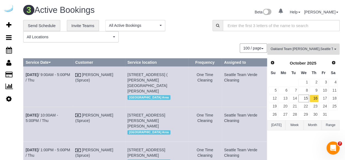
click at [283, 49] on span "Oakland Team [PERSON_NAME] , [GEOGRAPHIC_DATA] Team Verde Cleaning" at bounding box center [301, 49] width 62 height 5
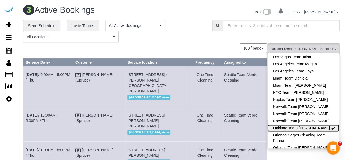
click at [309, 124] on link "Oakland Team [PERSON_NAME]" at bounding box center [303, 127] width 72 height 7
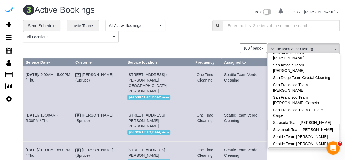
click at [320, 147] on link "Seattle Team Verde Cleaning" at bounding box center [303, 150] width 72 height 7
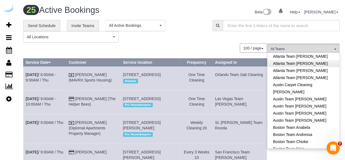
scroll to position [13, 0]
click at [300, 65] on link "Atlanta Team [PERSON_NAME]" at bounding box center [303, 63] width 72 height 7
click at [184, 30] on div "**********" at bounding box center [113, 31] width 181 height 23
